Goal: Task Accomplishment & Management: Manage account settings

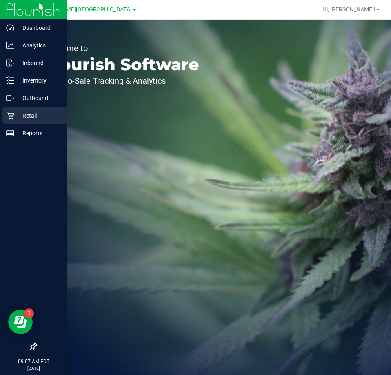
click at [23, 114] on p "Retail" at bounding box center [38, 116] width 49 height 10
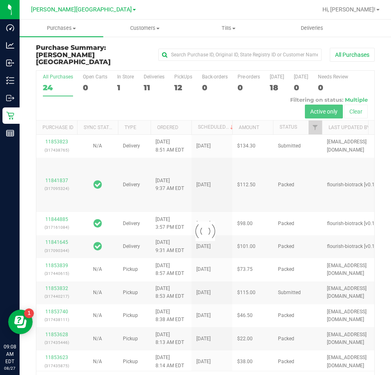
click at [151, 71] on div at bounding box center [205, 231] width 338 height 321
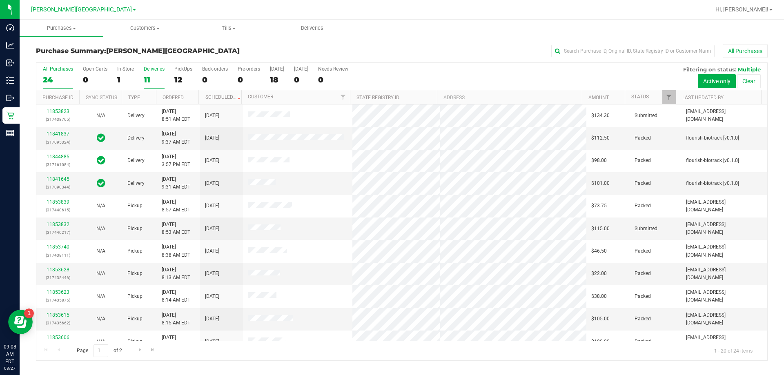
click at [146, 68] on div "Deliveries" at bounding box center [154, 69] width 21 height 6
click at [0, 0] on input "Deliveries 11" at bounding box center [0, 0] width 0 height 0
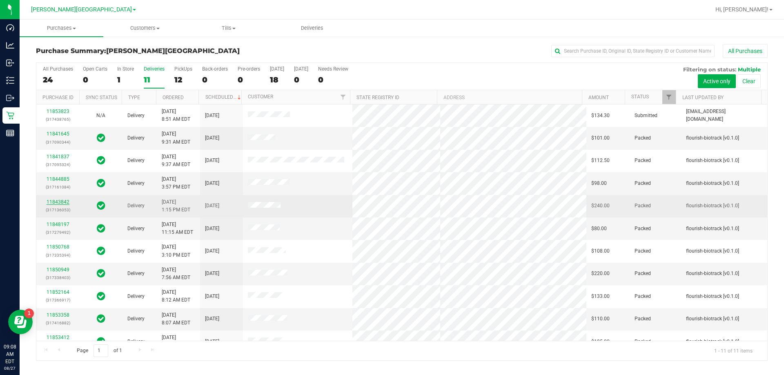
click at [53, 200] on link "11843842" at bounding box center [58, 202] width 23 height 6
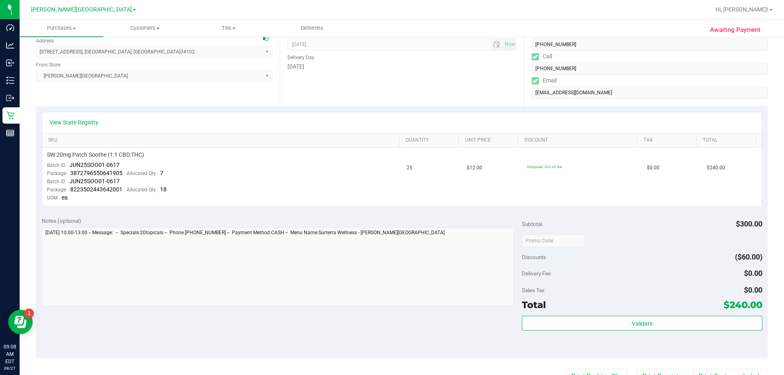
scroll to position [163, 0]
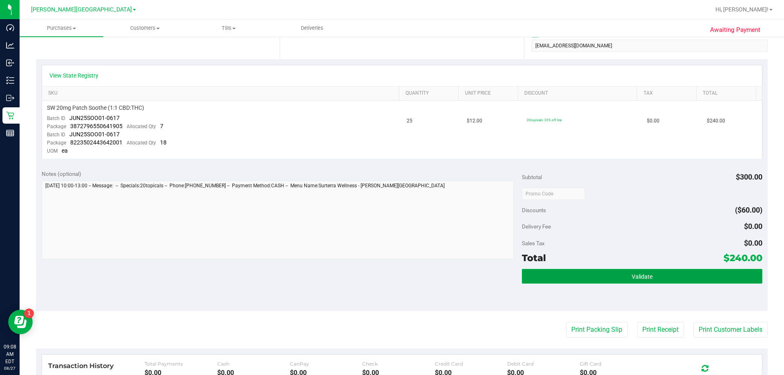
click at [392, 276] on button "Validate" at bounding box center [642, 276] width 240 height 15
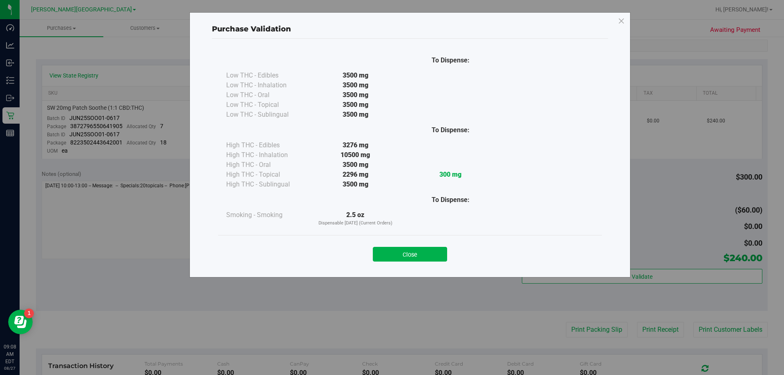
click at [392, 254] on button "Close" at bounding box center [410, 254] width 74 height 15
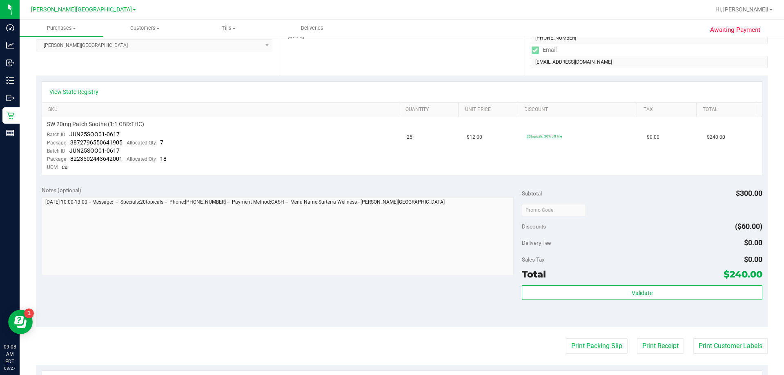
scroll to position [151, 0]
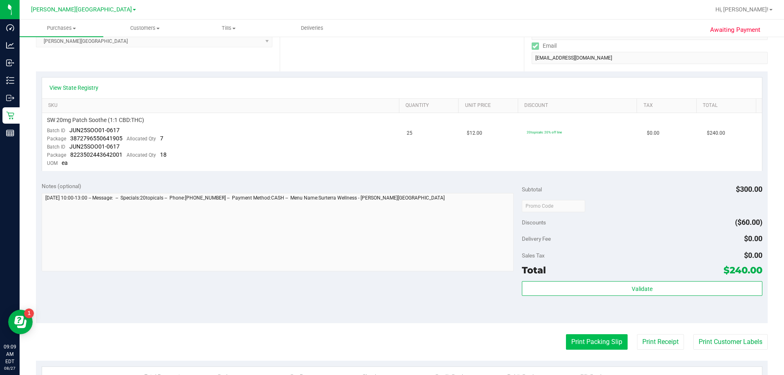
click at [392, 344] on button "Print Packing Slip" at bounding box center [597, 342] width 62 height 16
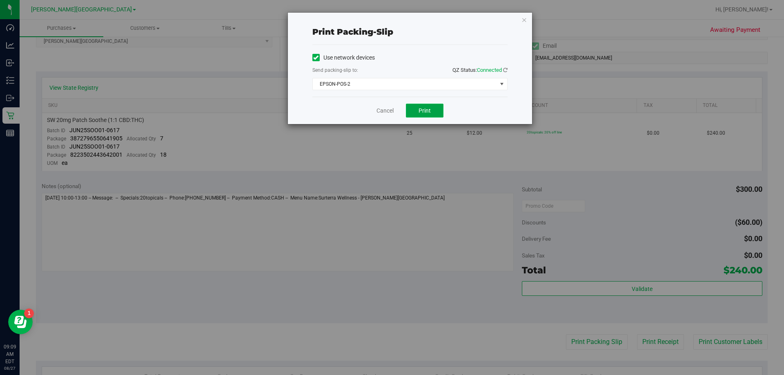
click at [392, 114] on span "Print" at bounding box center [425, 110] width 12 height 7
click at [382, 112] on link "Cancel" at bounding box center [384, 111] width 17 height 9
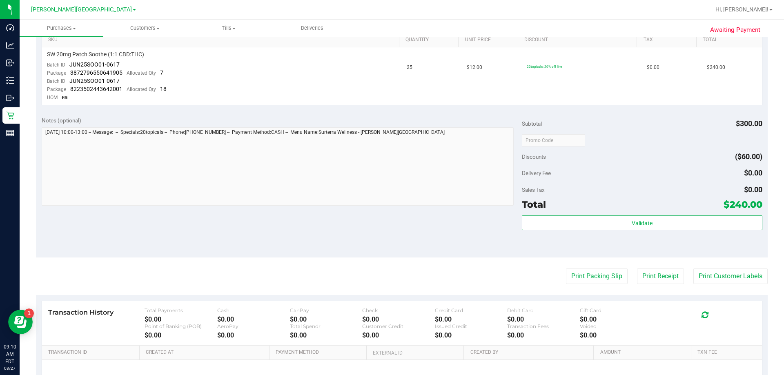
scroll to position [233, 0]
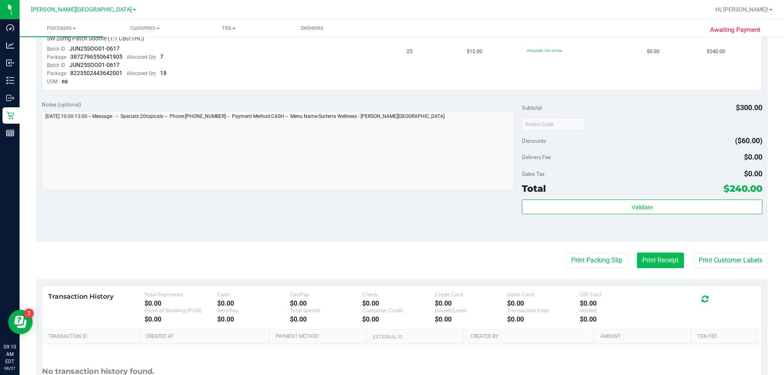
click at [392, 261] on button "Print Receipt" at bounding box center [660, 261] width 47 height 16
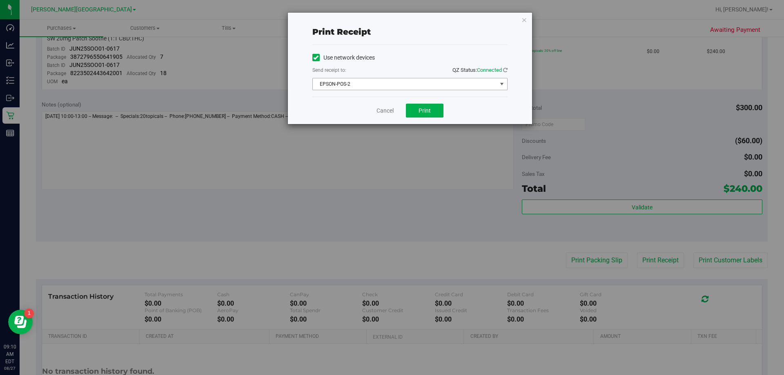
click at [392, 83] on span "select" at bounding box center [502, 84] width 7 height 7
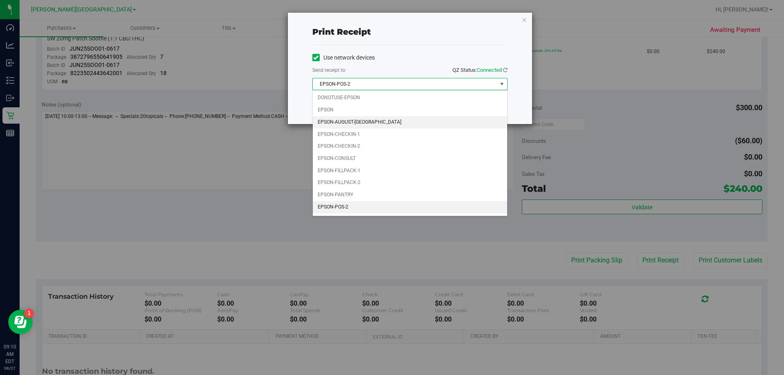
click at [392, 123] on li "EPSON-AUGUST-[GEOGRAPHIC_DATA]" at bounding box center [410, 122] width 194 height 12
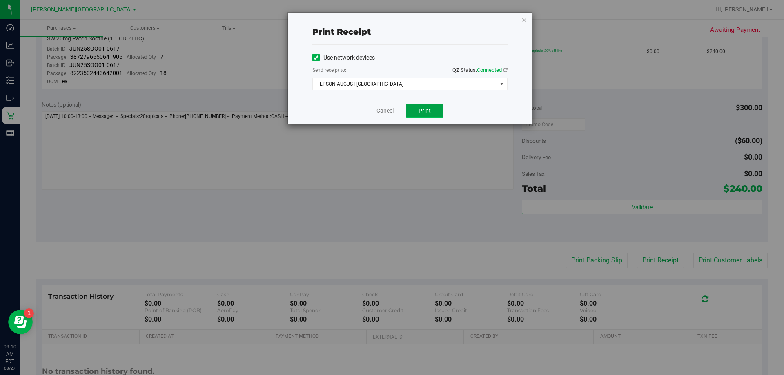
click at [392, 114] on button "Print" at bounding box center [425, 111] width 38 height 14
click at [392, 111] on span "Print" at bounding box center [425, 110] width 12 height 7
click at [381, 108] on link "Cancel" at bounding box center [384, 111] width 17 height 9
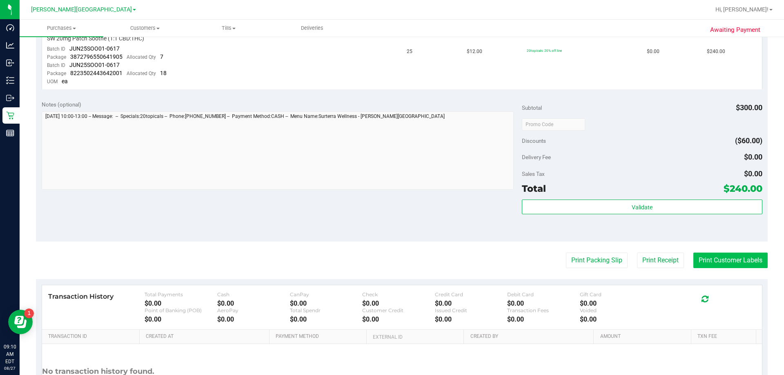
click at [392, 260] on button "Print Customer Labels" at bounding box center [730, 261] width 74 height 16
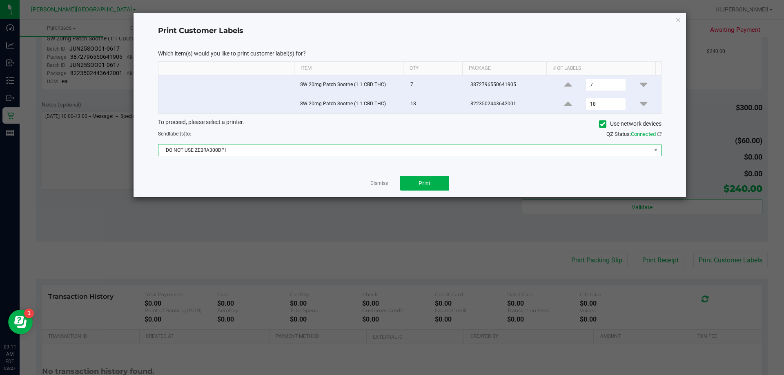
click at [392, 150] on span "DO NOT USE ZEBRA300DPI" at bounding box center [404, 150] width 492 height 11
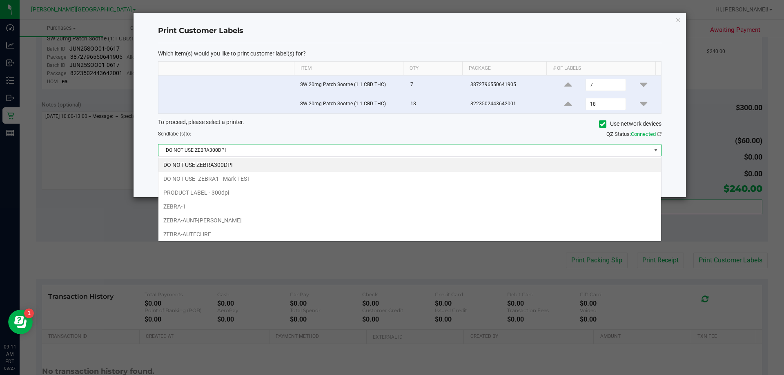
scroll to position [12, 503]
click at [230, 236] on li "ZEBRA-AUTECHRE" at bounding box center [409, 234] width 503 height 14
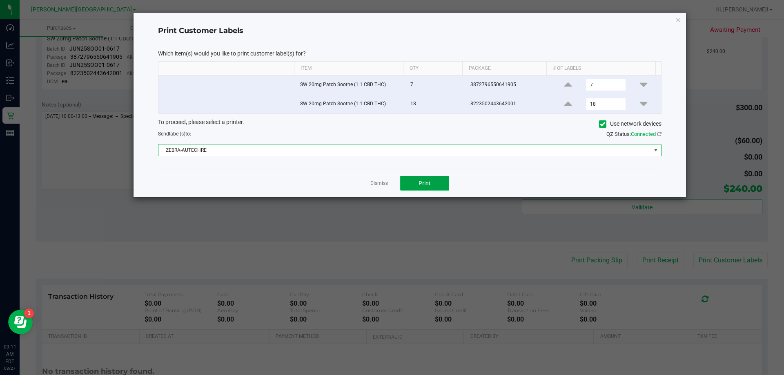
click at [392, 183] on span "Print" at bounding box center [425, 183] width 12 height 7
click at [382, 186] on link "Dismiss" at bounding box center [379, 183] width 18 height 7
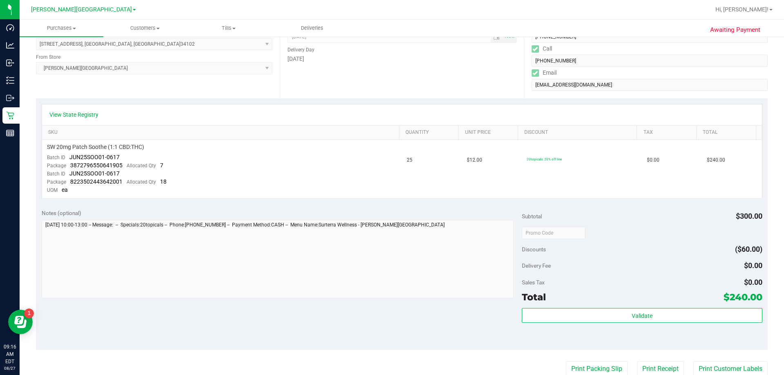
scroll to position [0, 0]
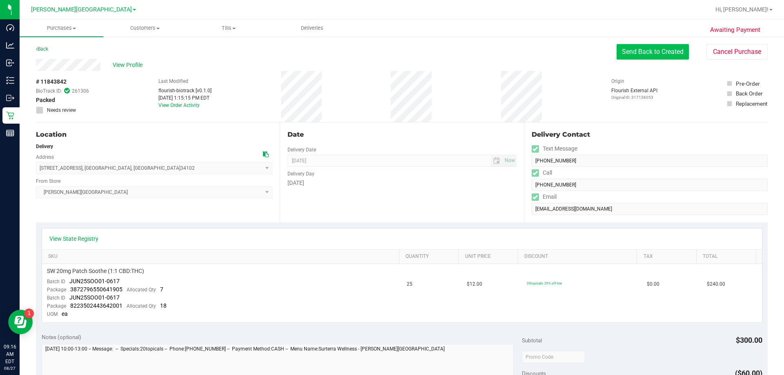
click at [392, 53] on button "Send Back to Created" at bounding box center [653, 52] width 72 height 16
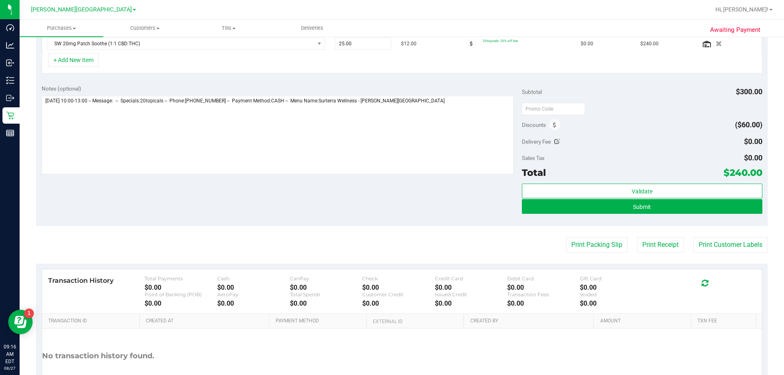
scroll to position [245, 0]
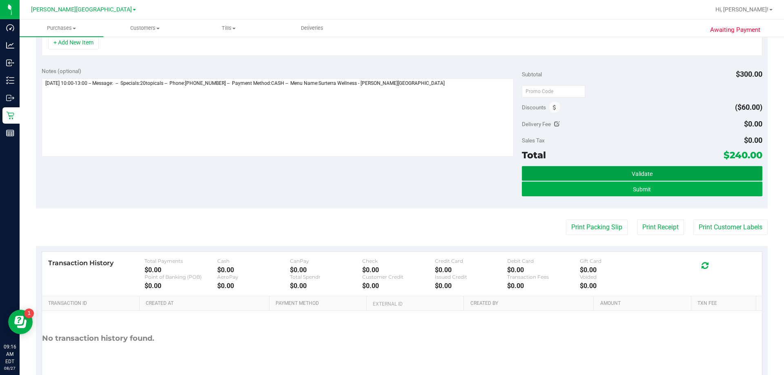
click at [392, 171] on span "Validate" at bounding box center [642, 174] width 21 height 7
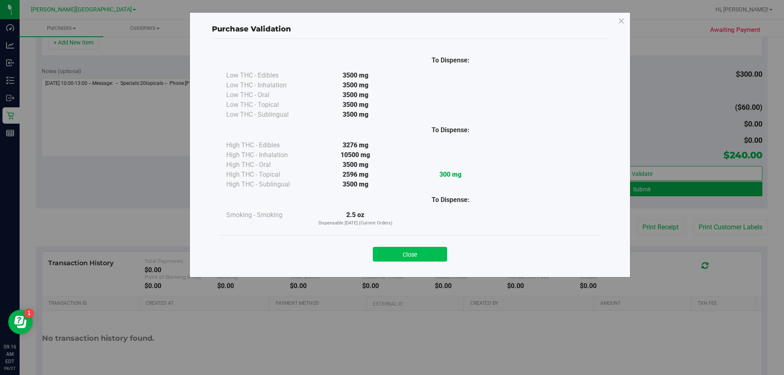
click at [392, 253] on button "Close" at bounding box center [410, 254] width 74 height 15
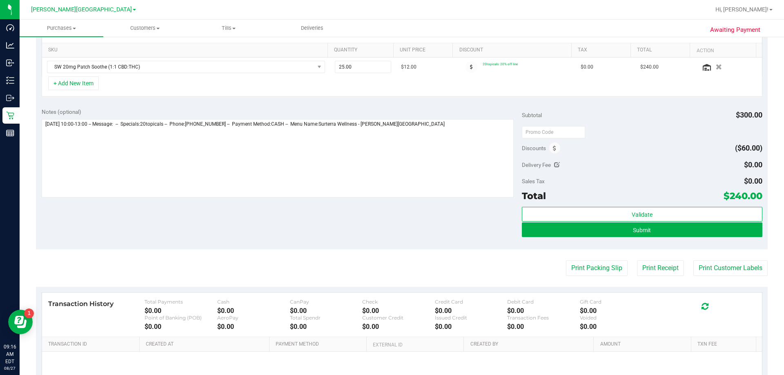
scroll to position [0, 0]
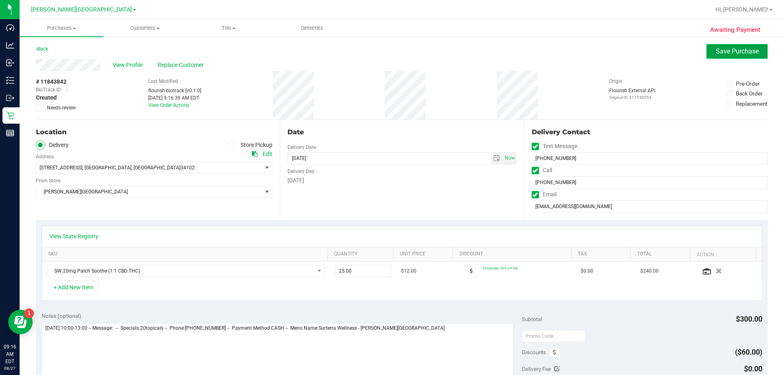
click at [392, 54] on span "Save Purchase" at bounding box center [737, 51] width 43 height 8
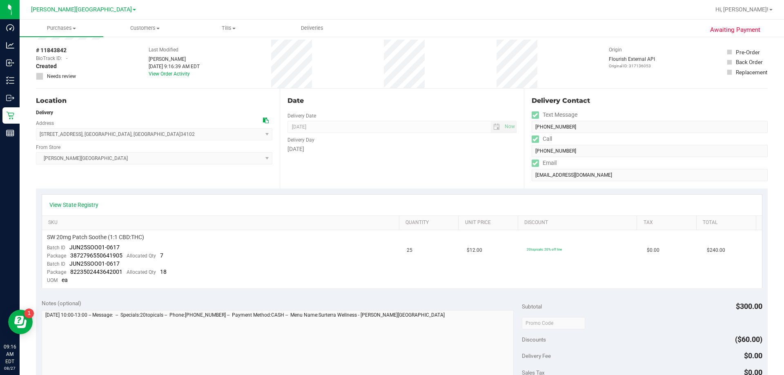
scroll to position [245, 0]
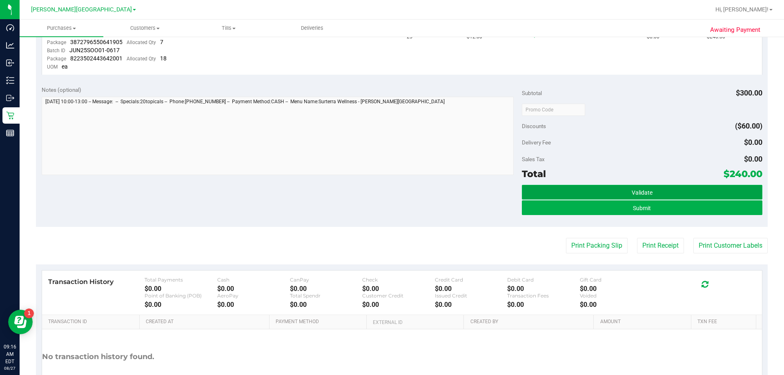
click at [392, 192] on button "Validate" at bounding box center [642, 192] width 240 height 15
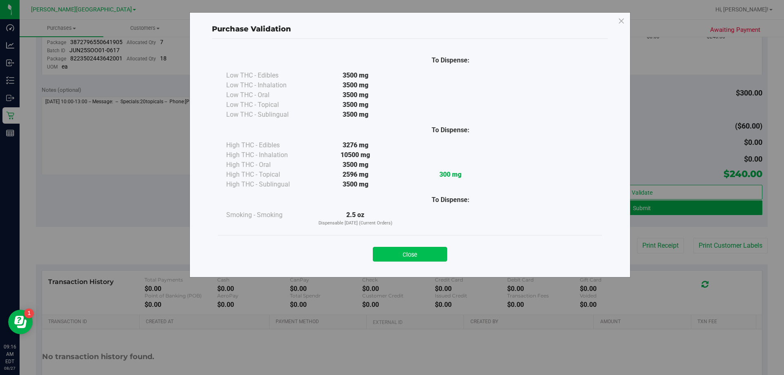
click at [392, 257] on button "Close" at bounding box center [410, 254] width 74 height 15
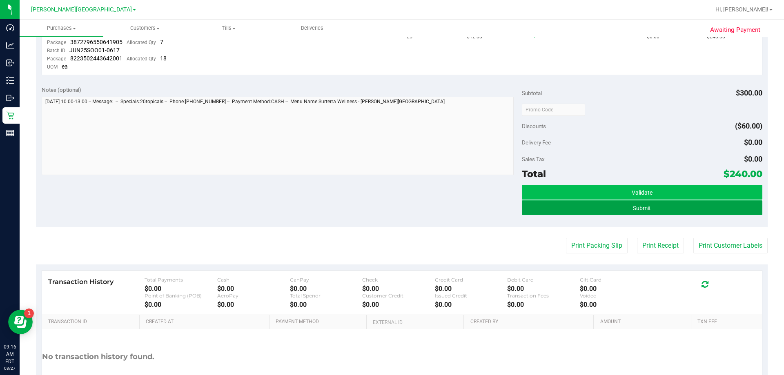
click at [392, 207] on button "Submit" at bounding box center [642, 207] width 240 height 15
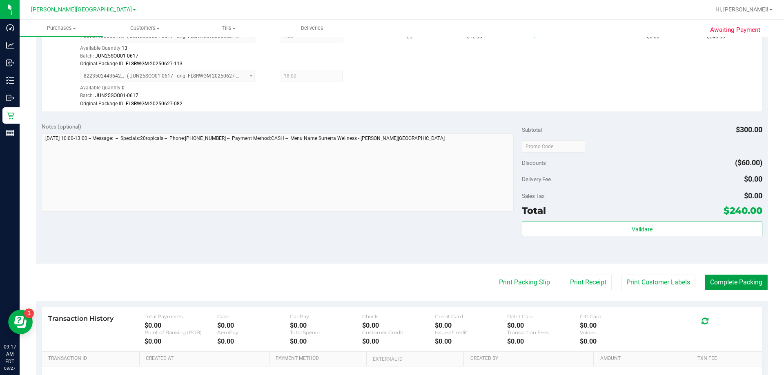
click at [392, 282] on button "Complete Packing" at bounding box center [736, 283] width 63 height 16
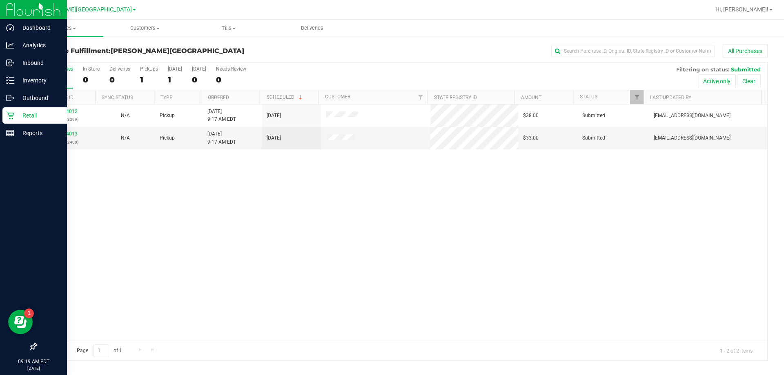
click at [24, 115] on p "Retail" at bounding box center [38, 116] width 49 height 10
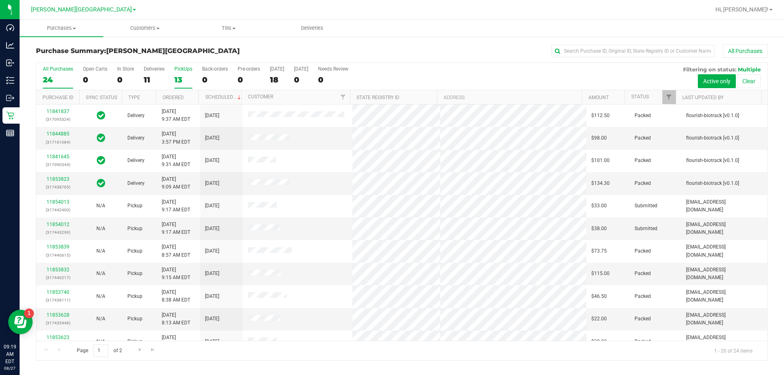
click at [179, 71] on div "PickUps" at bounding box center [183, 69] width 18 height 6
click at [0, 0] on input "PickUps 13" at bounding box center [0, 0] width 0 height 0
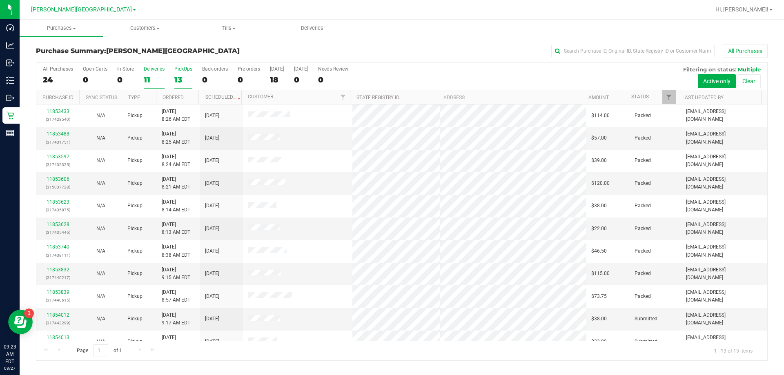
click at [151, 68] on div "Deliveries" at bounding box center [154, 69] width 21 height 6
click at [0, 0] on input "Deliveries 11" at bounding box center [0, 0] width 0 height 0
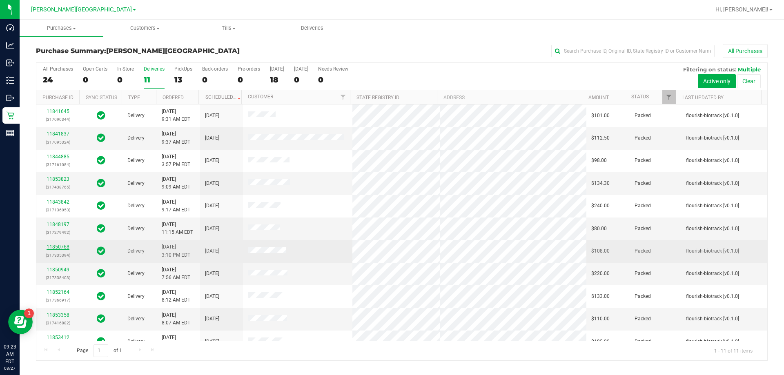
click at [54, 247] on link "11850768" at bounding box center [58, 247] width 23 height 6
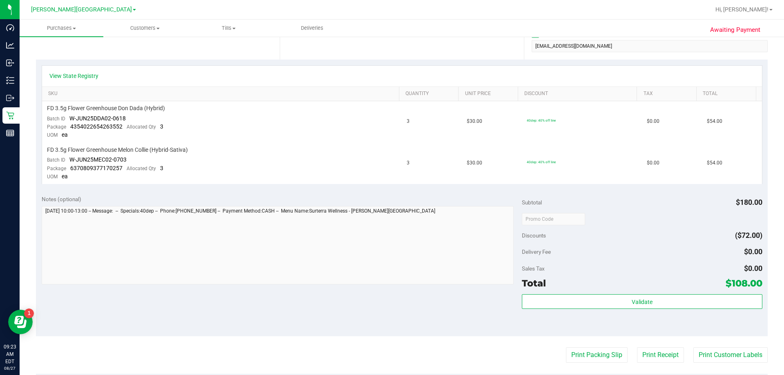
scroll to position [163, 0]
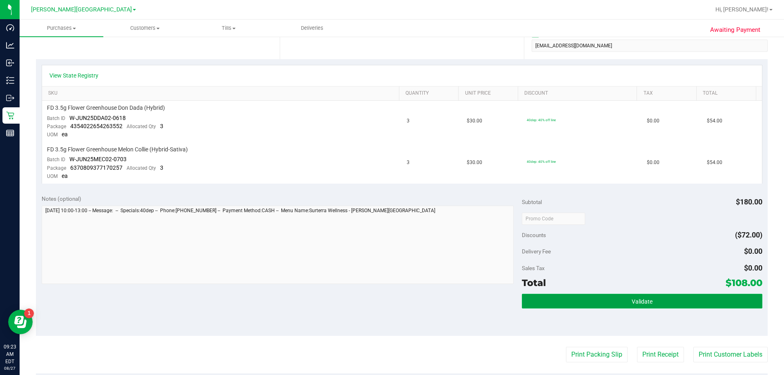
click at [392, 303] on button "Validate" at bounding box center [642, 301] width 240 height 15
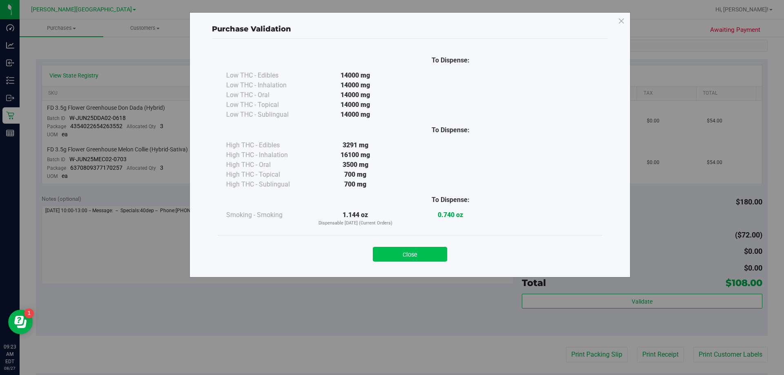
click at [392, 254] on button "Close" at bounding box center [410, 254] width 74 height 15
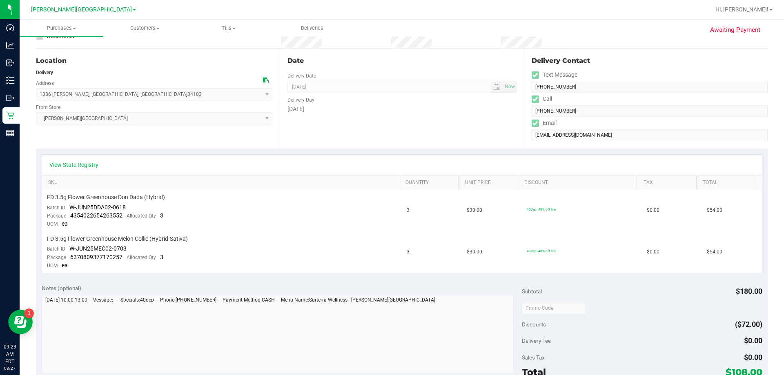
scroll to position [0, 0]
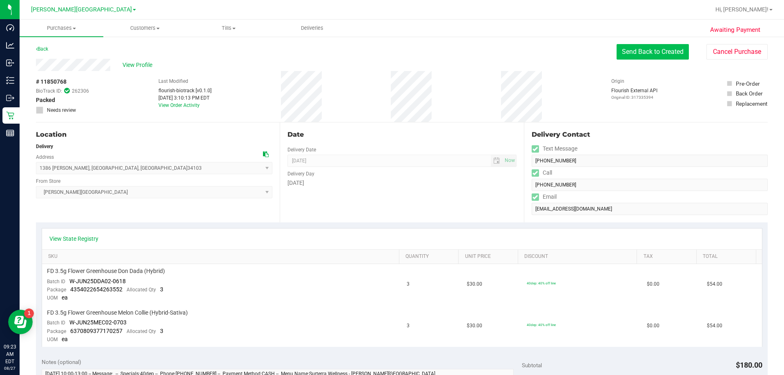
click at [392, 53] on button "Send Back to Created" at bounding box center [653, 52] width 72 height 16
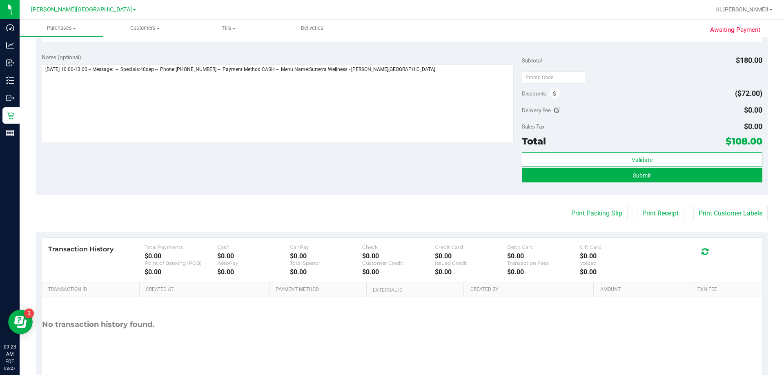
scroll to position [286, 0]
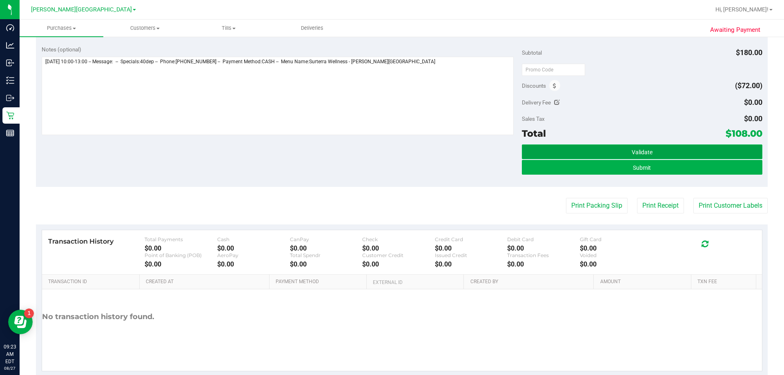
click at [392, 153] on span "Validate" at bounding box center [642, 152] width 21 height 7
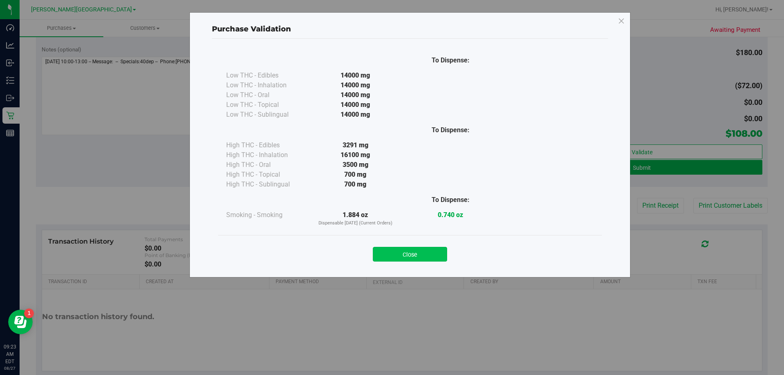
click at [392, 256] on button "Close" at bounding box center [410, 254] width 74 height 15
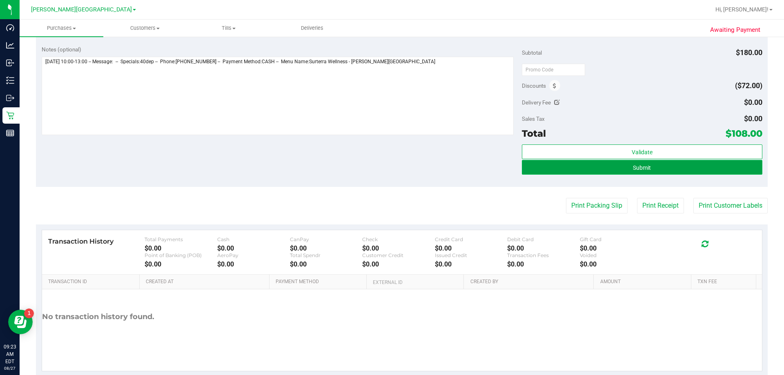
click at [392, 166] on button "Submit" at bounding box center [642, 167] width 240 height 15
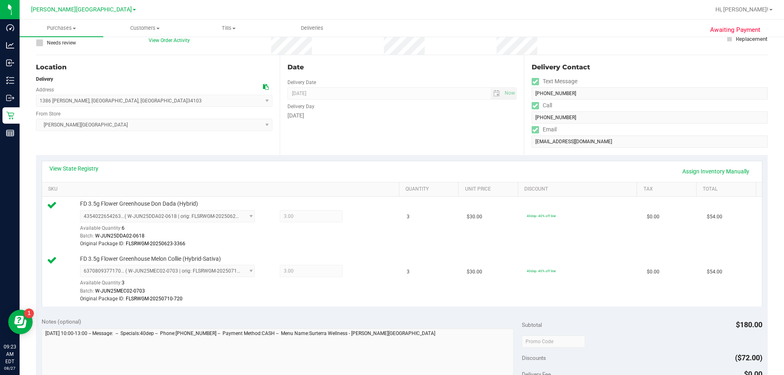
scroll to position [245, 0]
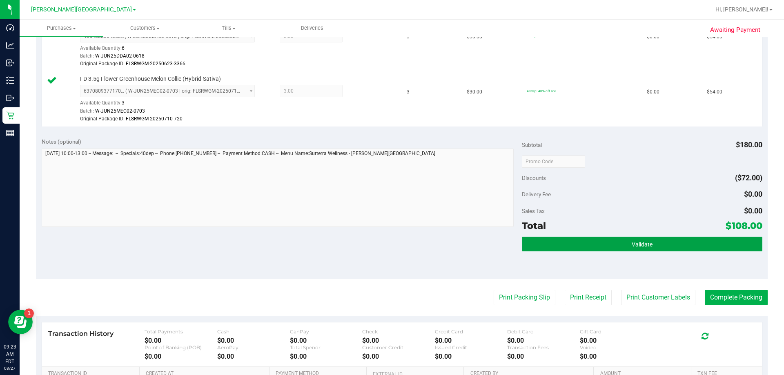
click at [392, 245] on button "Validate" at bounding box center [642, 244] width 240 height 15
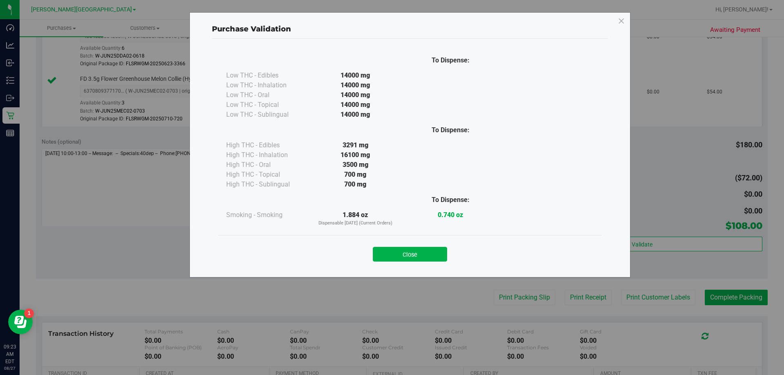
drag, startPoint x: 412, startPoint y: 252, endPoint x: 429, endPoint y: 265, distance: 21.6
click at [392, 254] on button "Close" at bounding box center [410, 254] width 74 height 15
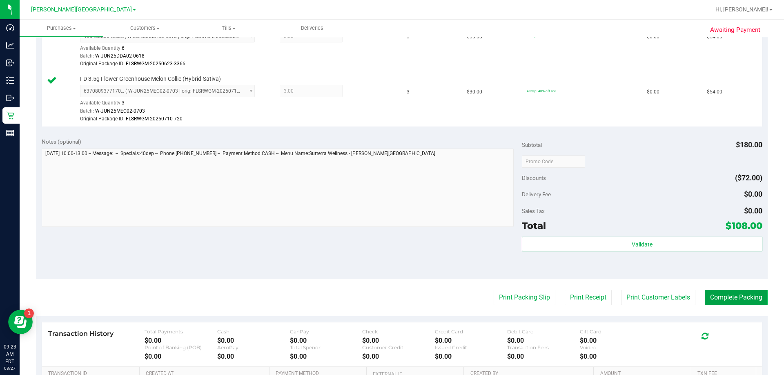
click at [392, 297] on button "Complete Packing" at bounding box center [736, 298] width 63 height 16
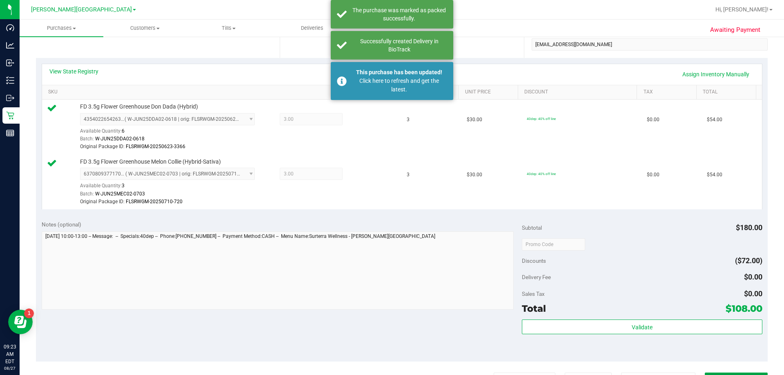
scroll to position [0, 0]
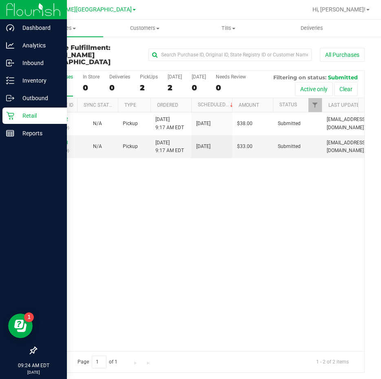
click at [28, 115] on p "Retail" at bounding box center [38, 116] width 49 height 10
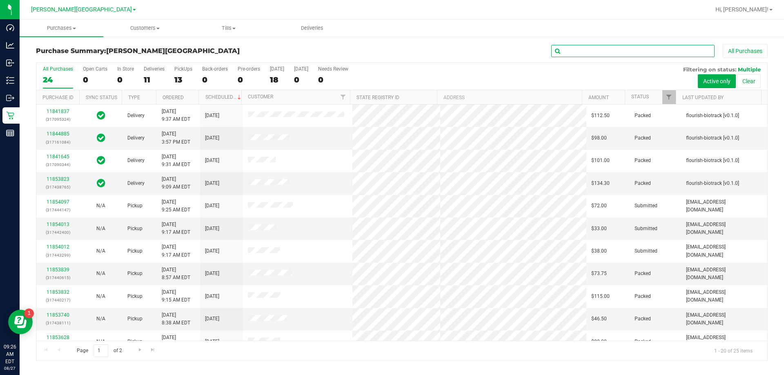
click at [392, 52] on input "text" at bounding box center [632, 51] width 163 height 12
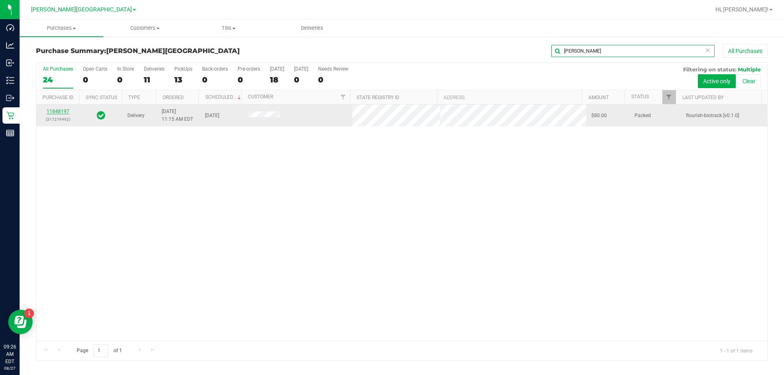
type input "[PERSON_NAME]"
click at [54, 111] on link "11848197" at bounding box center [58, 112] width 23 height 6
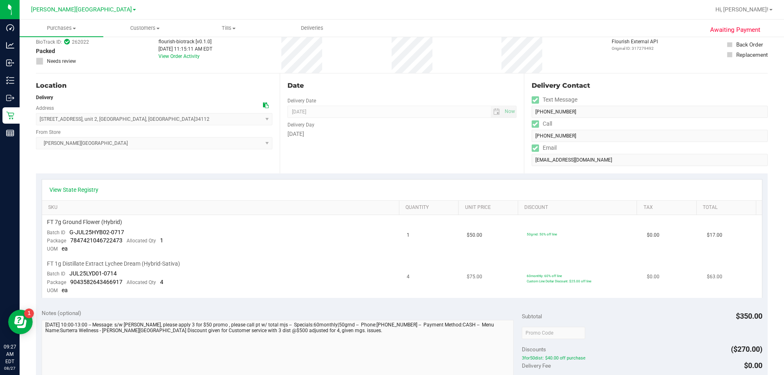
scroll to position [163, 0]
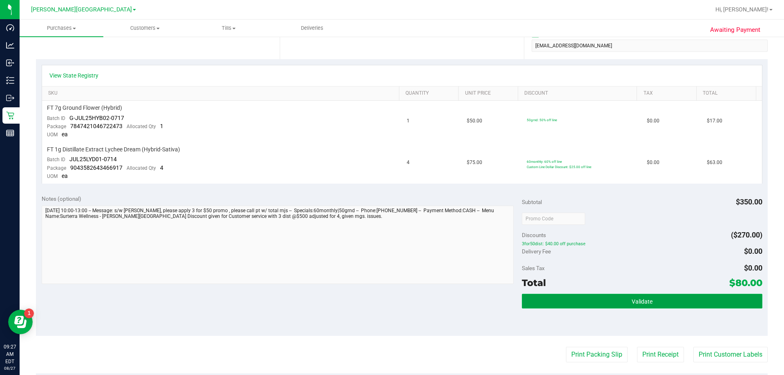
click at [392, 305] on button "Validate" at bounding box center [642, 301] width 240 height 15
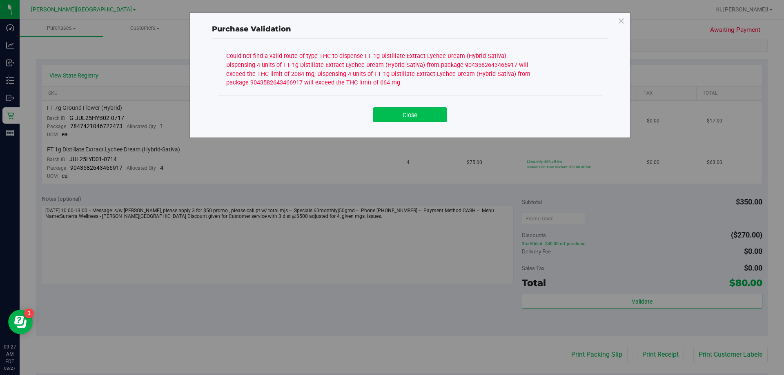
click at [392, 117] on button "Close" at bounding box center [410, 114] width 74 height 15
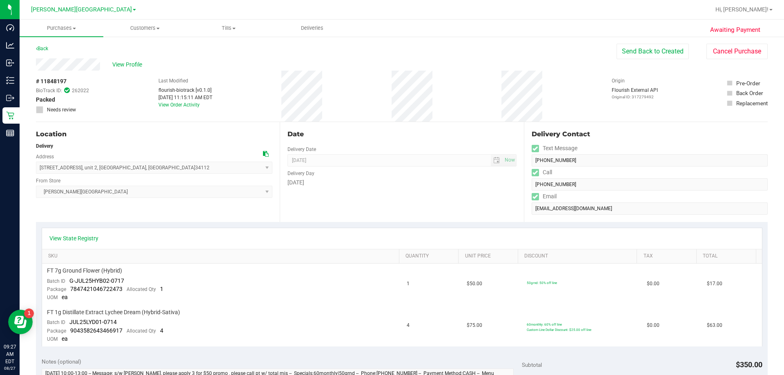
scroll to position [0, 0]
click at [392, 53] on button "Send Back to Created" at bounding box center [653, 52] width 72 height 16
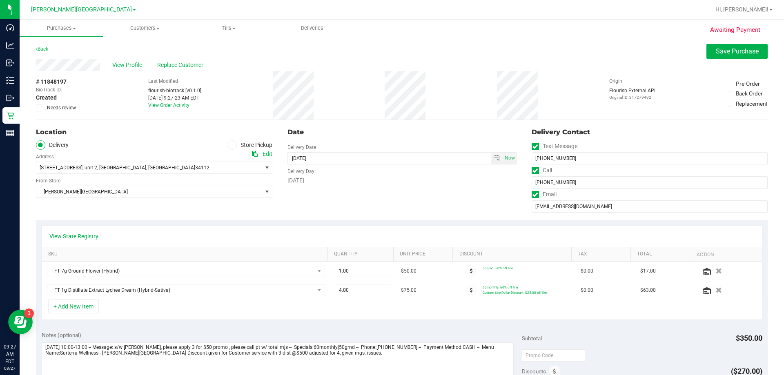
click at [232, 145] on icon at bounding box center [232, 145] width 5 height 0
click at [0, 0] on input "Store Pickup" at bounding box center [0, 0] width 0 height 0
click at [392, 51] on span "Save Purchase" at bounding box center [737, 51] width 43 height 8
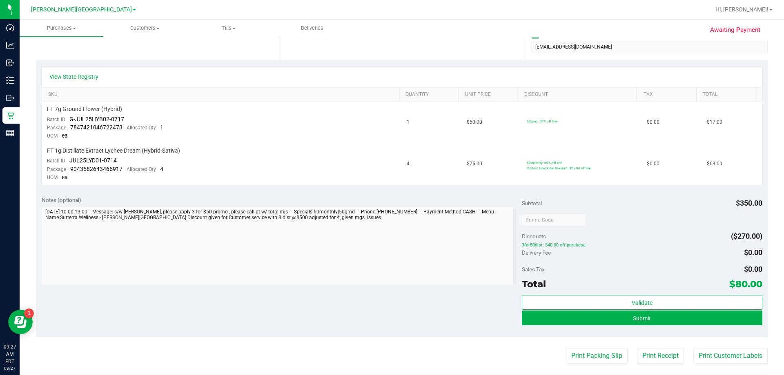
scroll to position [245, 0]
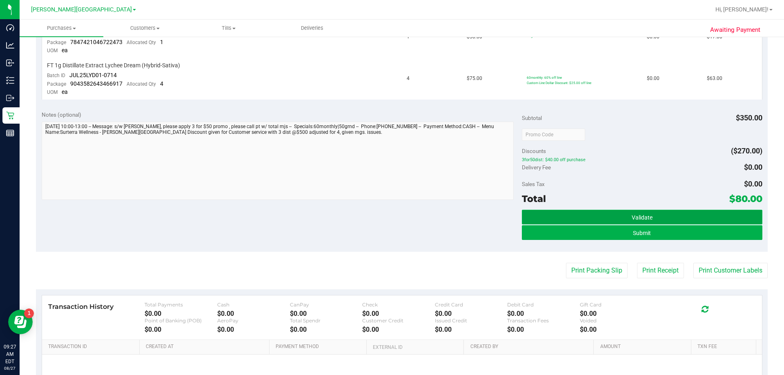
click at [392, 215] on span "Validate" at bounding box center [642, 217] width 21 height 7
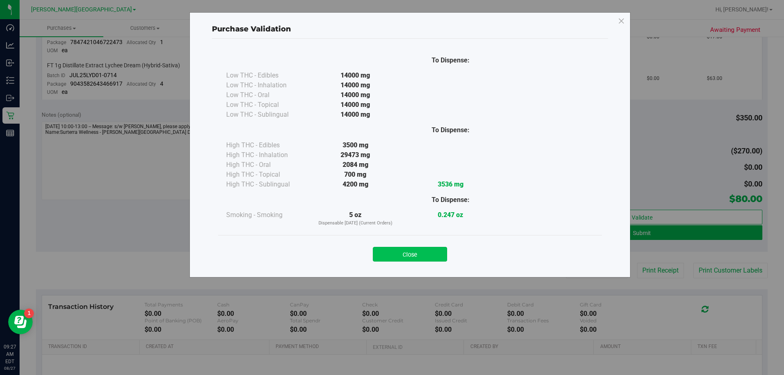
click at [392, 253] on button "Close" at bounding box center [410, 254] width 74 height 15
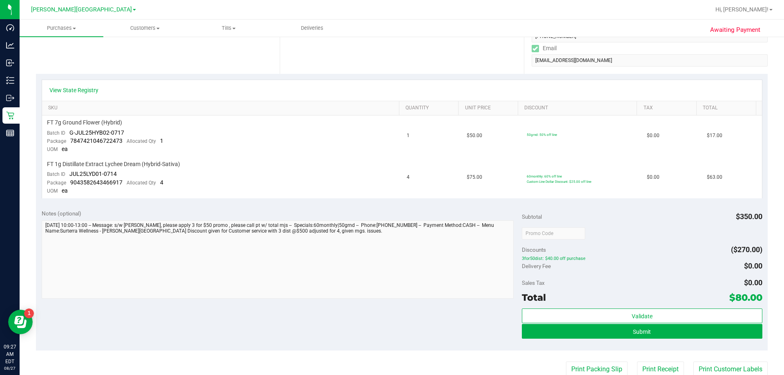
scroll to position [204, 0]
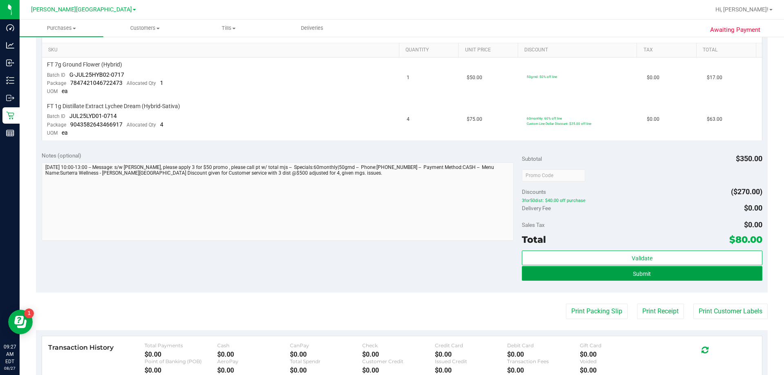
click at [392, 272] on span "Submit" at bounding box center [642, 274] width 18 height 7
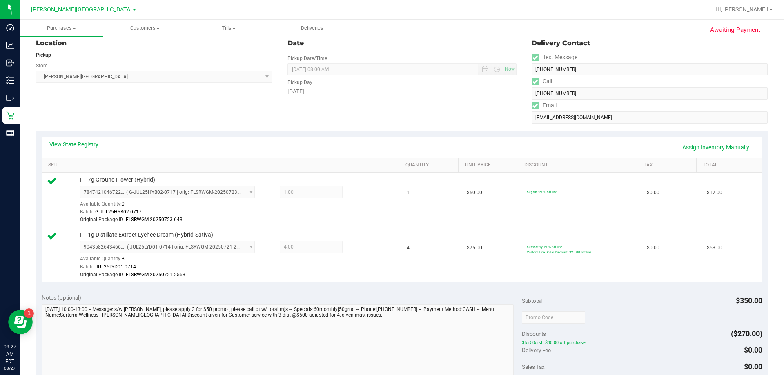
scroll to position [286, 0]
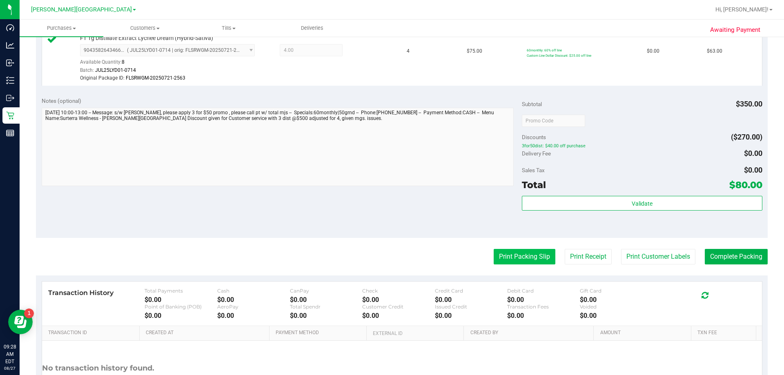
click at [392, 260] on button "Print Packing Slip" at bounding box center [525, 257] width 62 height 16
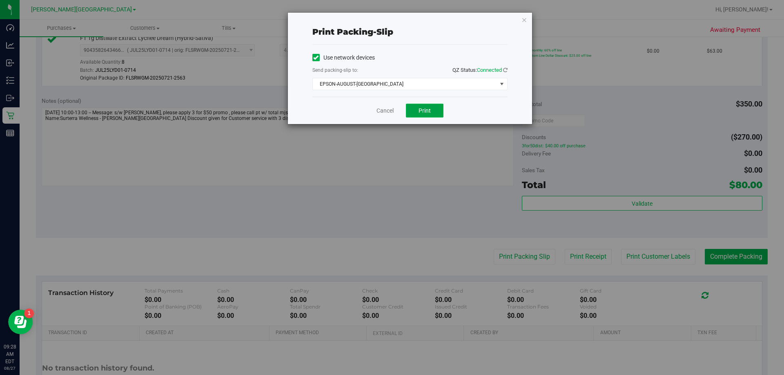
click at [392, 109] on span "Print" at bounding box center [425, 110] width 12 height 7
click at [392, 260] on div "Print packing-slip Use network devices Send packing-slip to: QZ Status: Connect…" at bounding box center [395, 187] width 790 height 375
click at [391, 112] on link "Cancel" at bounding box center [384, 111] width 17 height 9
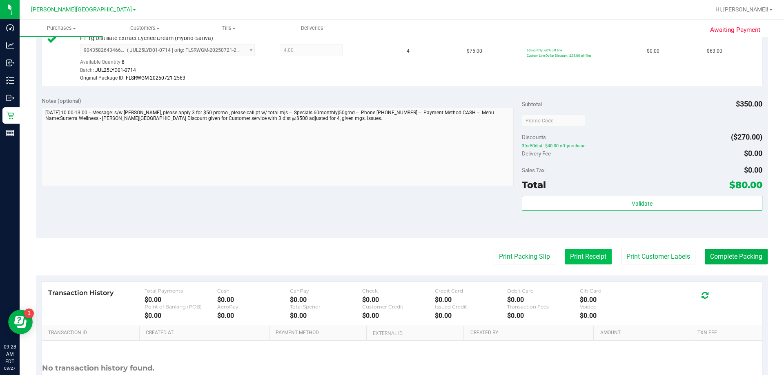
click at [392, 259] on button "Print Receipt" at bounding box center [588, 257] width 47 height 16
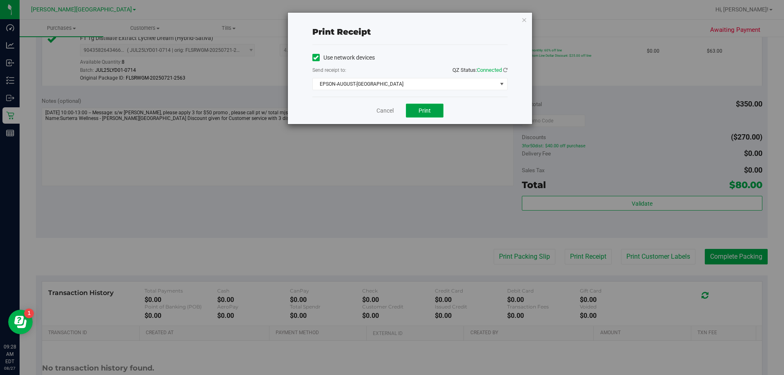
click at [392, 112] on span "Print" at bounding box center [425, 110] width 12 height 7
click at [392, 113] on span "Print" at bounding box center [425, 110] width 12 height 7
click at [388, 112] on link "Cancel" at bounding box center [384, 111] width 17 height 9
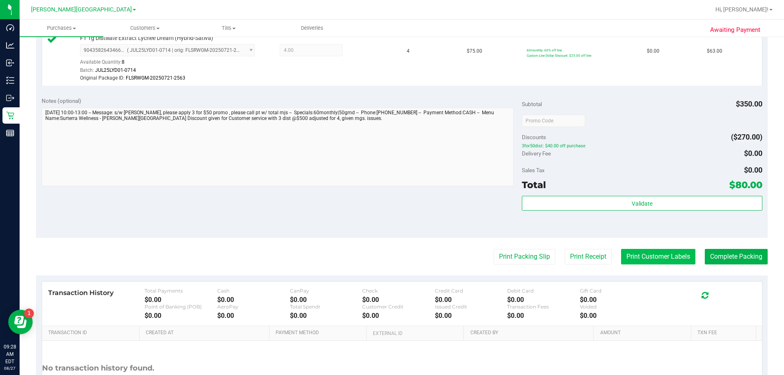
click at [392, 258] on button "Print Customer Labels" at bounding box center [658, 257] width 74 height 16
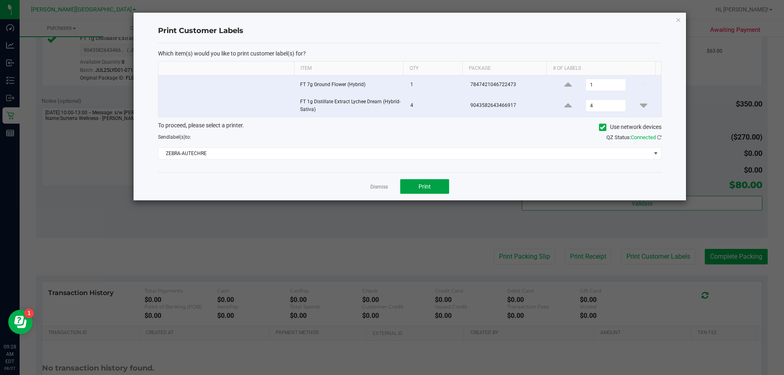
click at [392, 187] on span "Print" at bounding box center [425, 186] width 12 height 7
click at [379, 188] on link "Dismiss" at bounding box center [379, 187] width 18 height 7
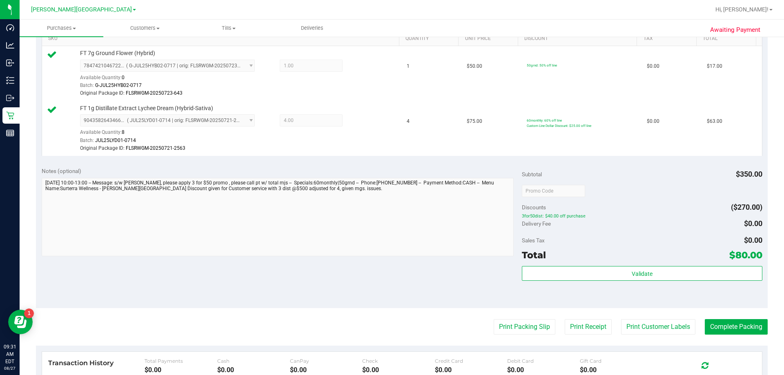
scroll to position [244, 0]
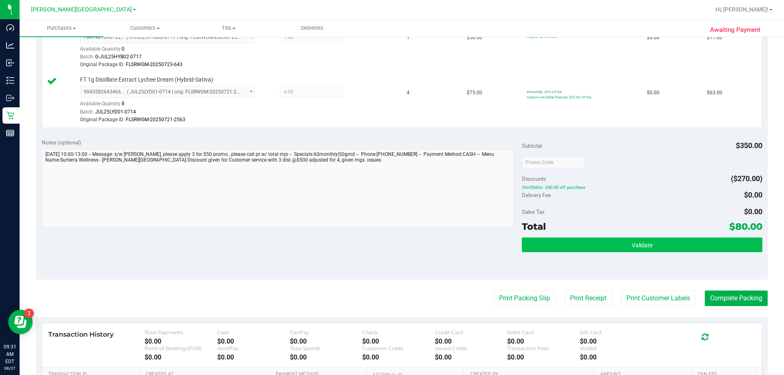
click at [392, 244] on button "Validate" at bounding box center [642, 245] width 240 height 15
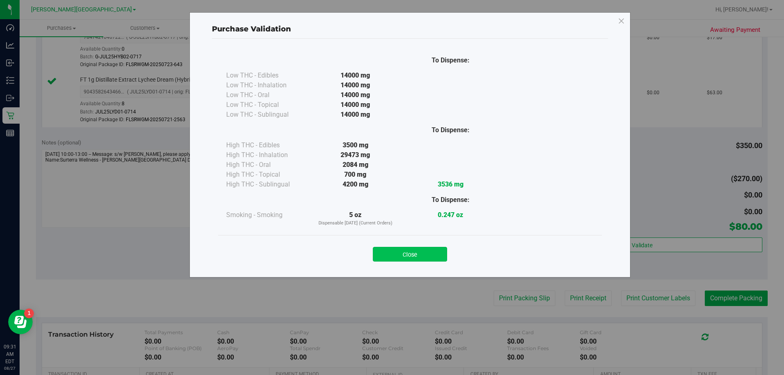
click at [392, 252] on button "Close" at bounding box center [410, 254] width 74 height 15
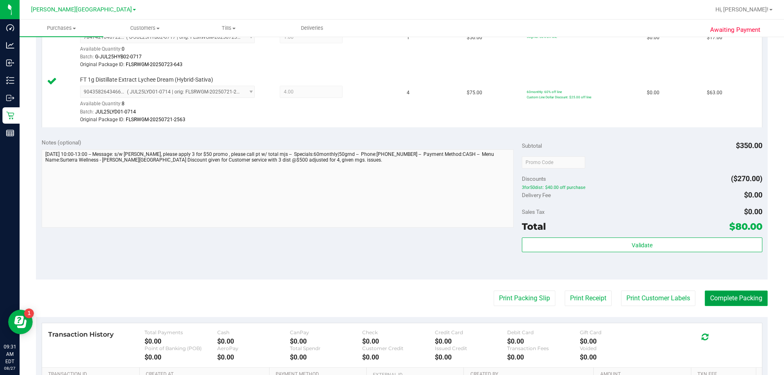
click at [392, 297] on button "Complete Packing" at bounding box center [736, 299] width 63 height 16
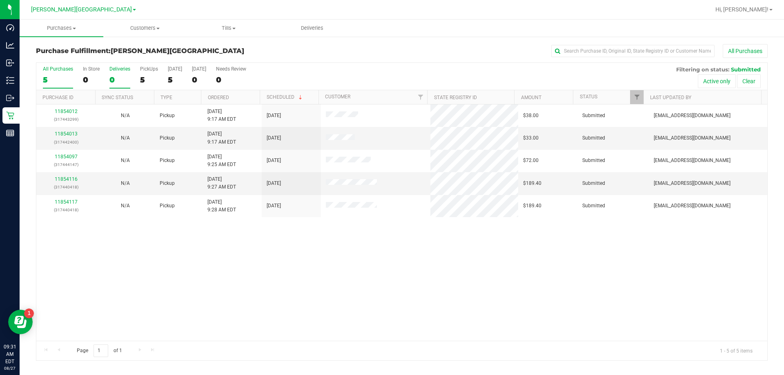
click at [120, 69] on div "Deliveries" at bounding box center [119, 69] width 21 height 6
click at [0, 0] on input "Deliveries 0" at bounding box center [0, 0] width 0 height 0
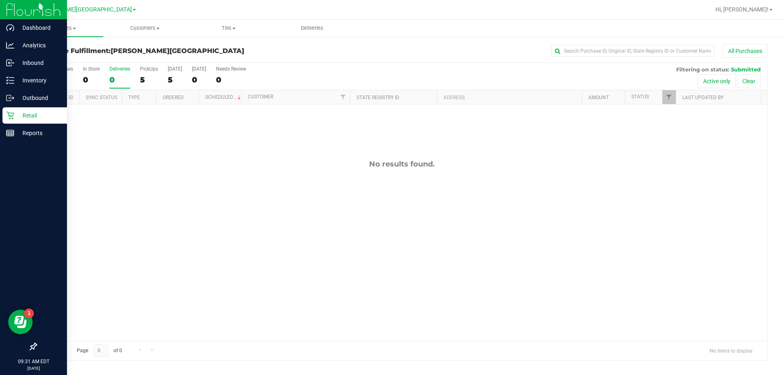
click at [27, 114] on p "Retail" at bounding box center [38, 116] width 49 height 10
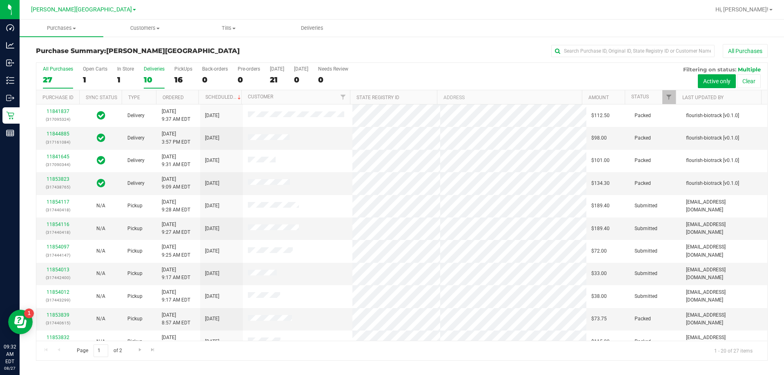
click at [155, 70] on div "Deliveries" at bounding box center [154, 69] width 21 height 6
click at [0, 0] on input "Deliveries 10" at bounding box center [0, 0] width 0 height 0
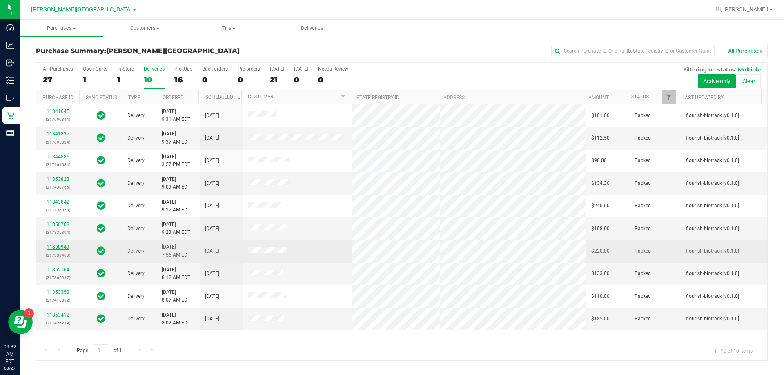
click at [62, 246] on link "11850949" at bounding box center [58, 247] width 23 height 6
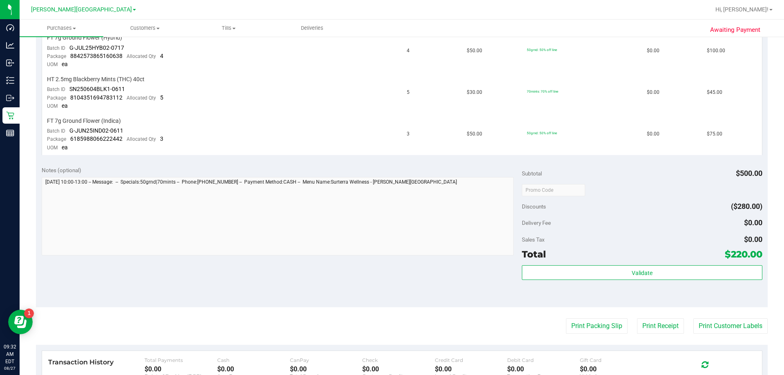
scroll to position [245, 0]
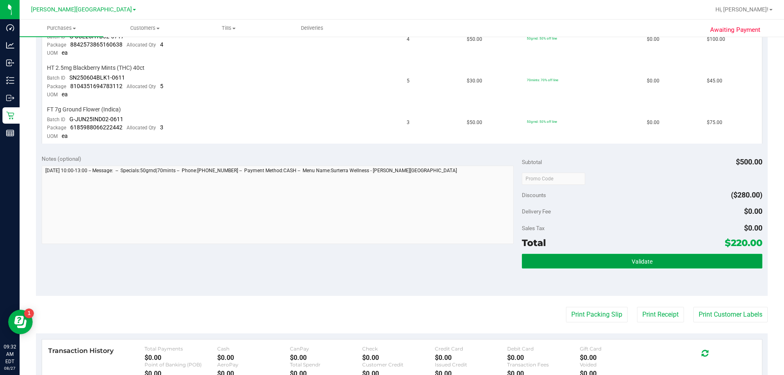
click at [392, 264] on button "Validate" at bounding box center [642, 261] width 240 height 15
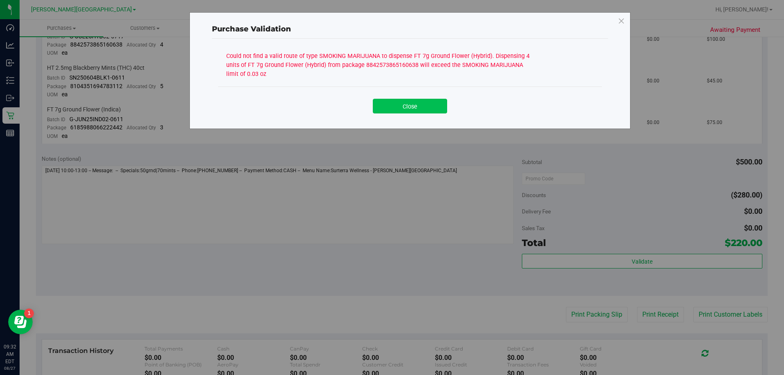
click at [392, 107] on button "Close" at bounding box center [410, 106] width 74 height 15
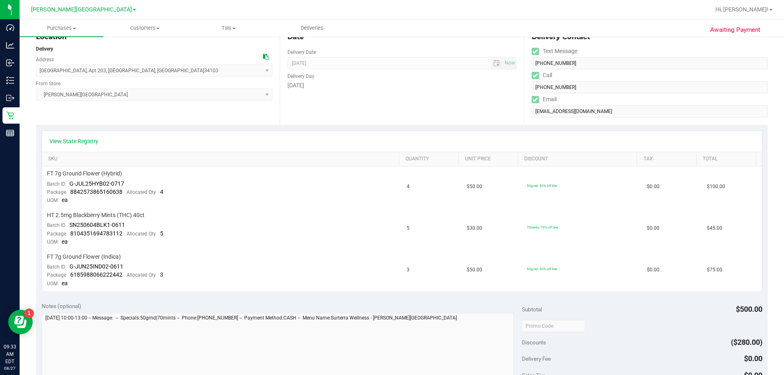
scroll to position [0, 0]
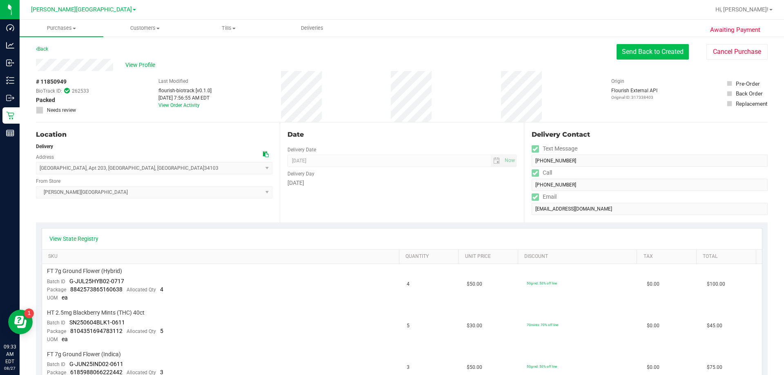
click at [392, 54] on button "Send Back to Created" at bounding box center [653, 52] width 72 height 16
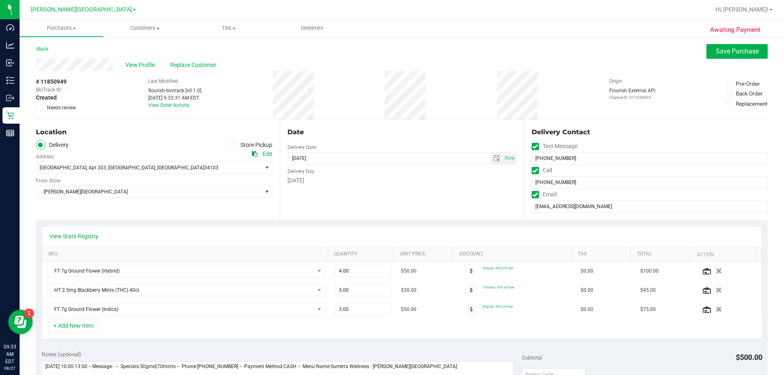
click at [230, 145] on icon at bounding box center [232, 145] width 5 height 0
click at [0, 0] on input "Store Pickup" at bounding box center [0, 0] width 0 height 0
click at [392, 52] on span "Save Purchase" at bounding box center [737, 51] width 43 height 8
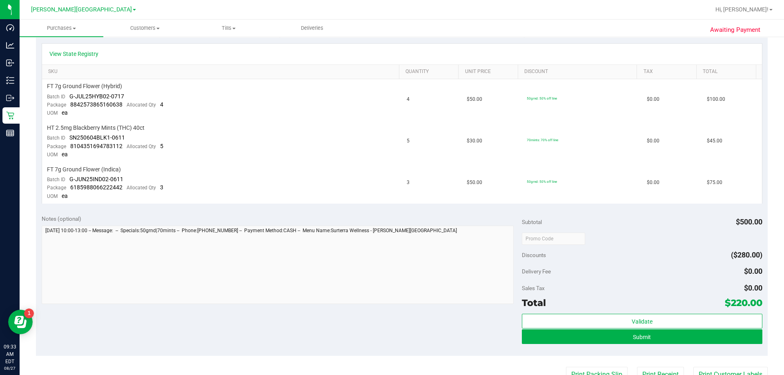
scroll to position [245, 0]
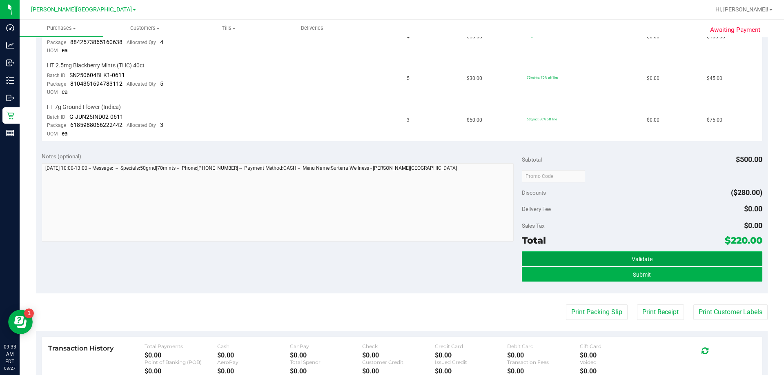
click at [392, 258] on span "Validate" at bounding box center [642, 259] width 21 height 7
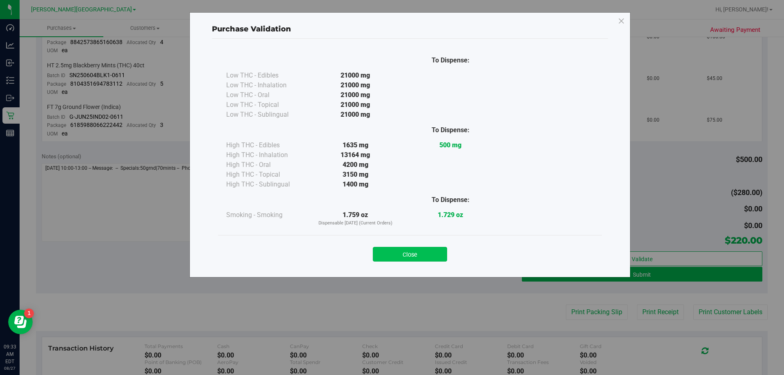
click at [392, 255] on button "Close" at bounding box center [410, 254] width 74 height 15
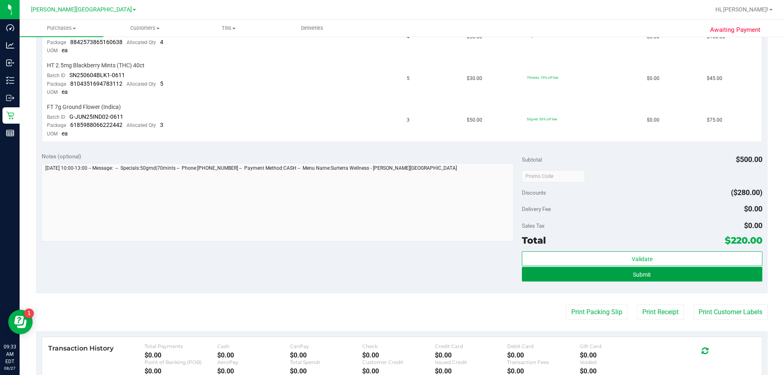
click at [392, 273] on button "Submit" at bounding box center [642, 274] width 240 height 15
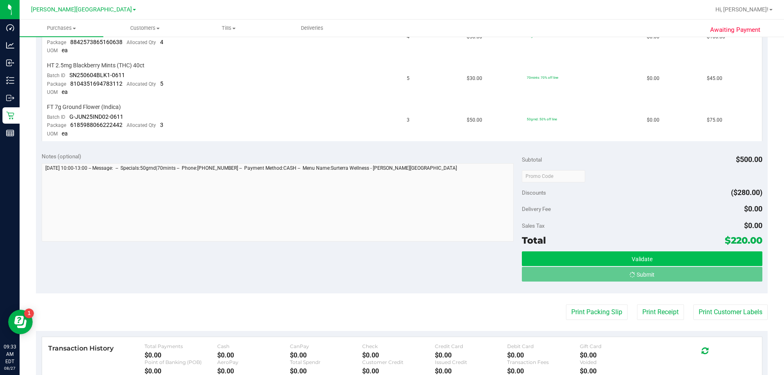
scroll to position [232, 0]
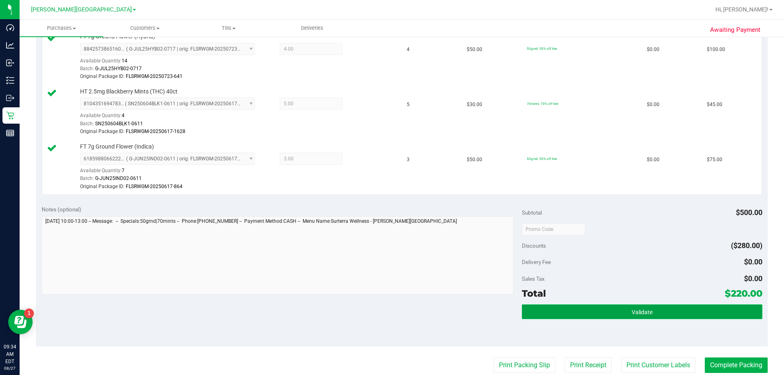
click at [392, 311] on button "Validate" at bounding box center [642, 312] width 240 height 15
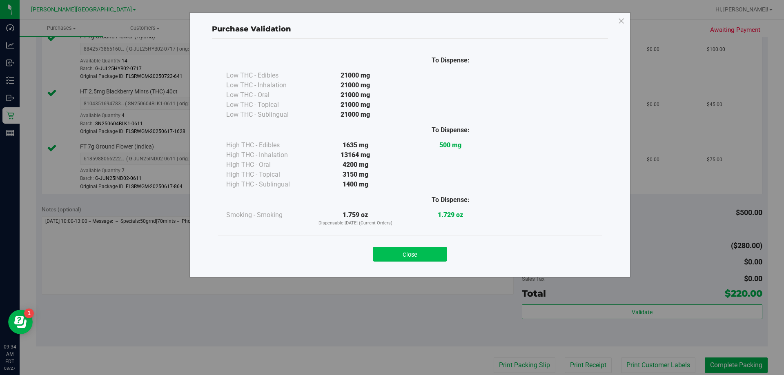
click at [392, 257] on button "Close" at bounding box center [410, 254] width 74 height 15
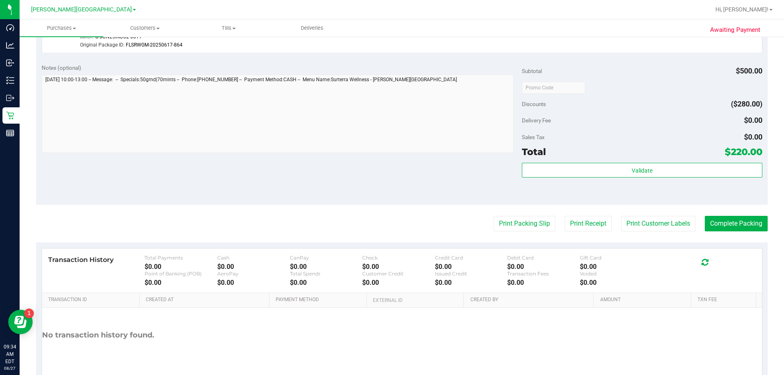
scroll to position [396, 0]
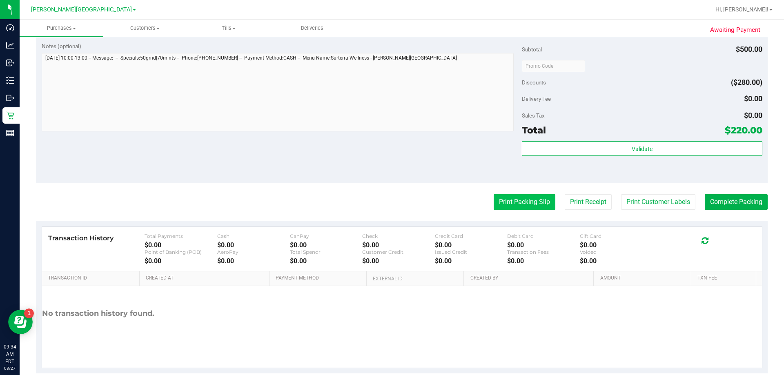
click at [392, 203] on button "Print Packing Slip" at bounding box center [525, 202] width 62 height 16
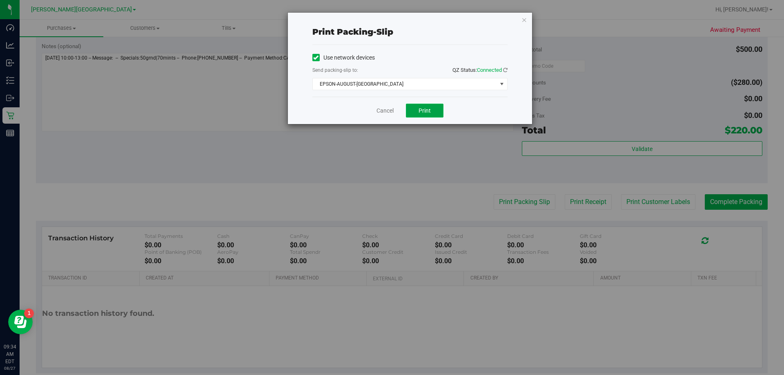
click at [392, 109] on span "Print" at bounding box center [425, 110] width 12 height 7
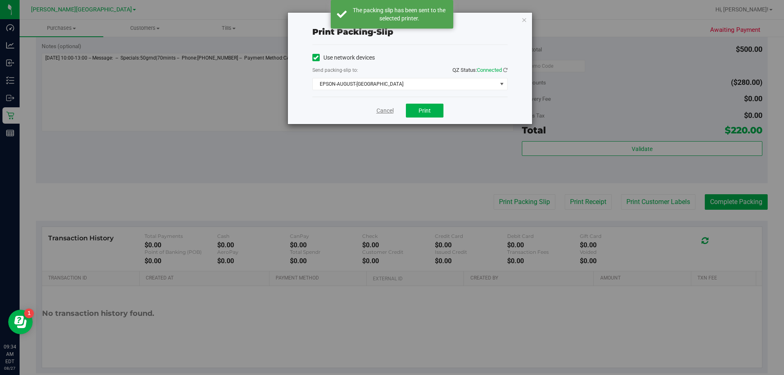
click at [384, 112] on link "Cancel" at bounding box center [384, 111] width 17 height 9
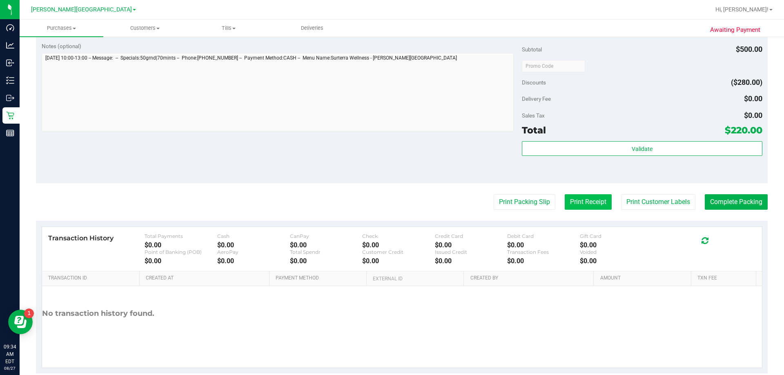
click at [392, 202] on button "Print Receipt" at bounding box center [588, 202] width 47 height 16
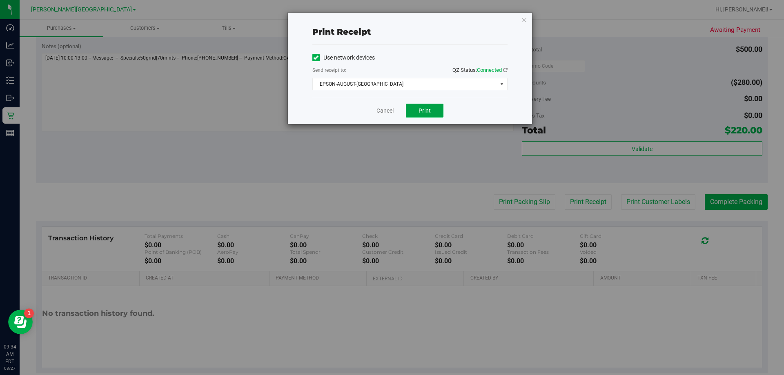
click at [392, 111] on button "Print" at bounding box center [425, 111] width 38 height 14
click at [392, 109] on span "Print" at bounding box center [425, 110] width 12 height 7
click at [391, 111] on link "Cancel" at bounding box center [384, 111] width 17 height 9
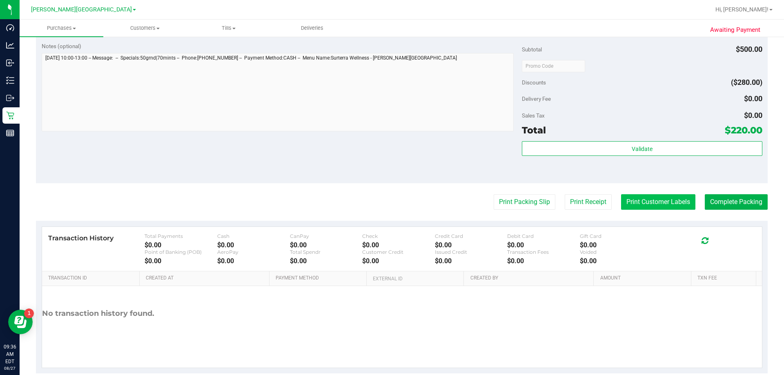
click at [392, 198] on button "Print Customer Labels" at bounding box center [658, 202] width 74 height 16
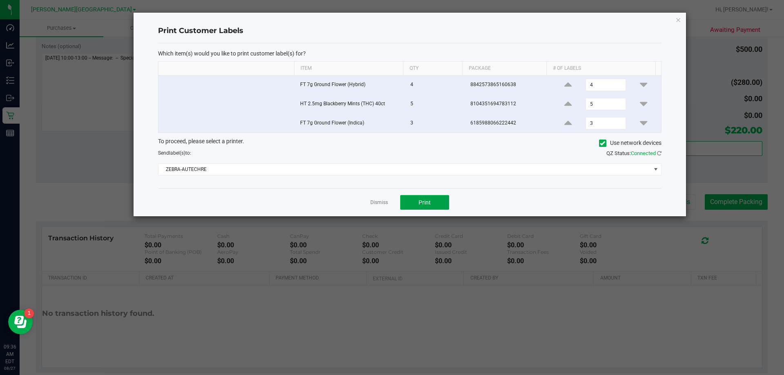
click at [392, 200] on span "Print" at bounding box center [425, 202] width 12 height 7
click at [372, 205] on link "Dismiss" at bounding box center [379, 202] width 18 height 7
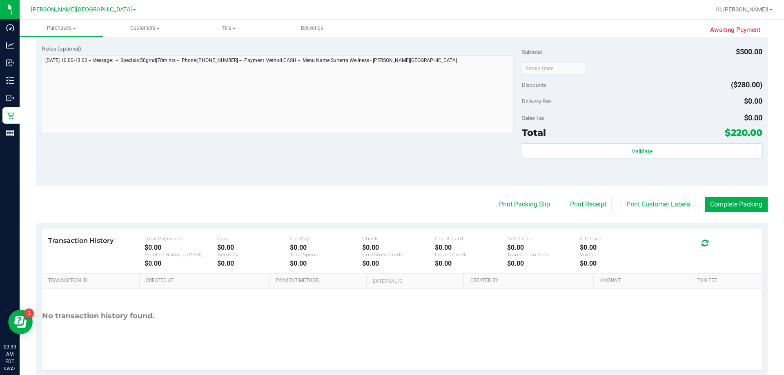
scroll to position [400, 0]
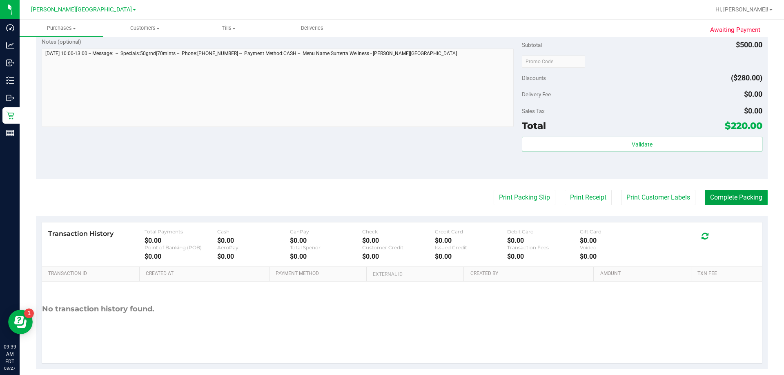
click at [392, 201] on button "Complete Packing" at bounding box center [736, 198] width 63 height 16
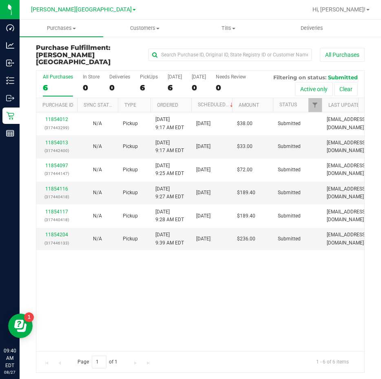
click at [193, 354] on div "Page 1 of 1 1 - 6 of 6 items" at bounding box center [200, 361] width 328 height 21
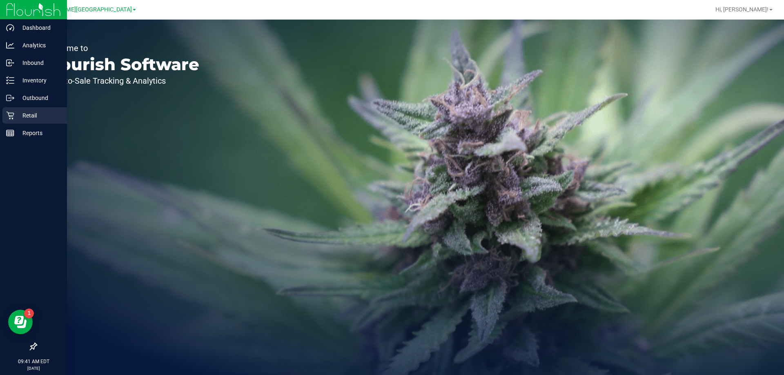
click at [24, 114] on p "Retail" at bounding box center [38, 116] width 49 height 10
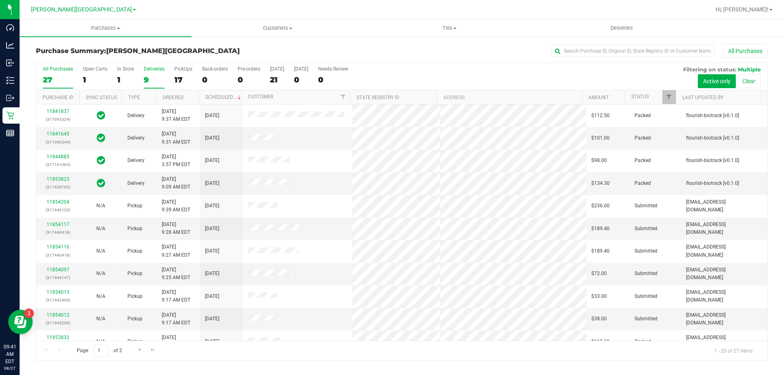
click at [159, 68] on div "Deliveries" at bounding box center [154, 69] width 21 height 6
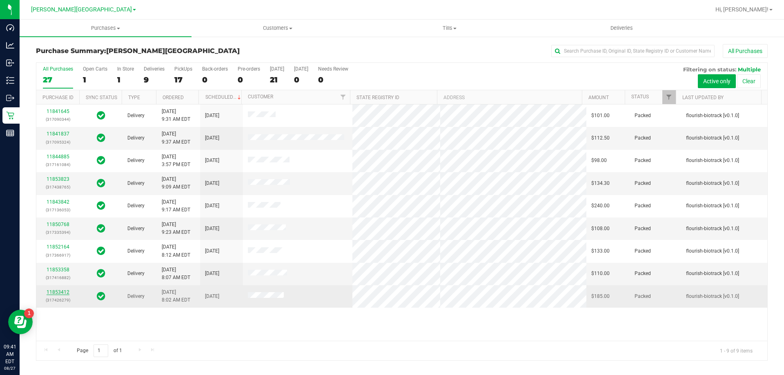
click at [53, 292] on link "11853412" at bounding box center [58, 293] width 23 height 6
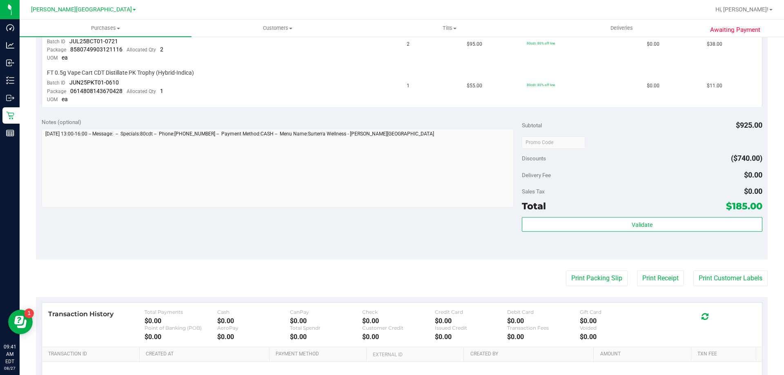
scroll to position [449, 0]
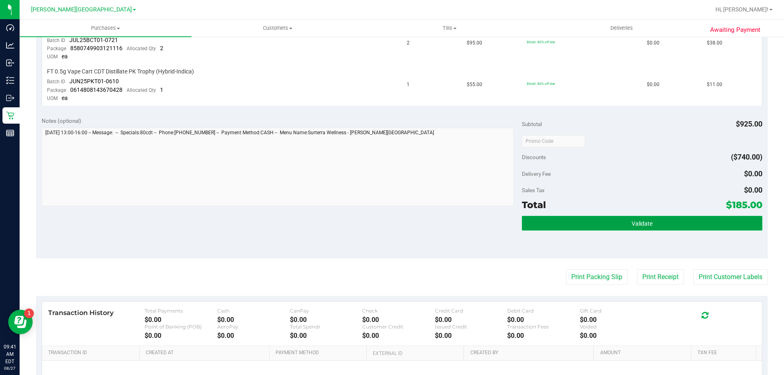
click at [381, 223] on button "Validate" at bounding box center [642, 223] width 240 height 15
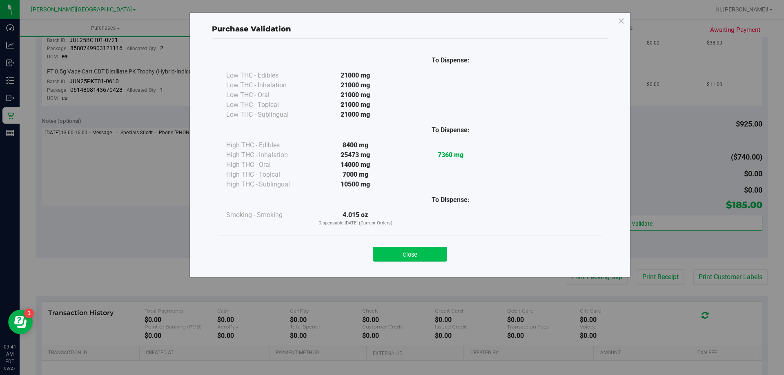
click at [381, 254] on button "Close" at bounding box center [410, 254] width 74 height 15
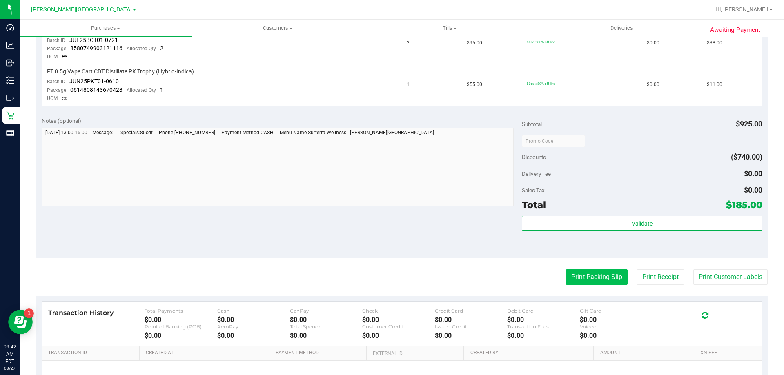
click at [381, 278] on button "Print Packing Slip" at bounding box center [597, 277] width 62 height 16
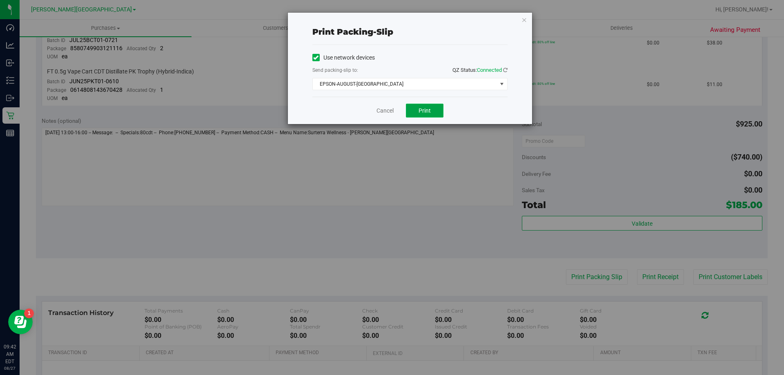
click at [381, 111] on span "Print" at bounding box center [425, 110] width 12 height 7
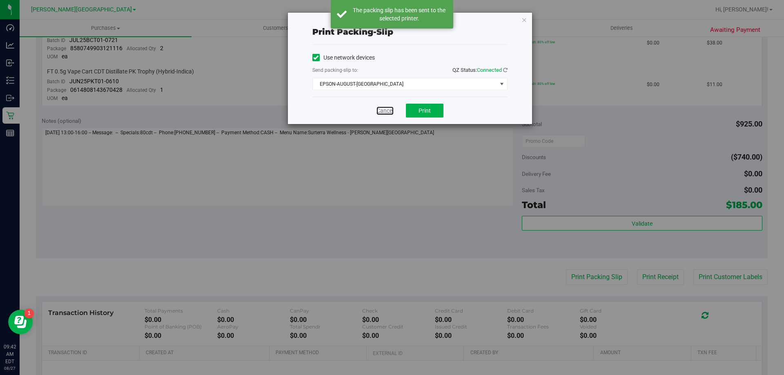
click at [381, 111] on link "Cancel" at bounding box center [384, 111] width 17 height 9
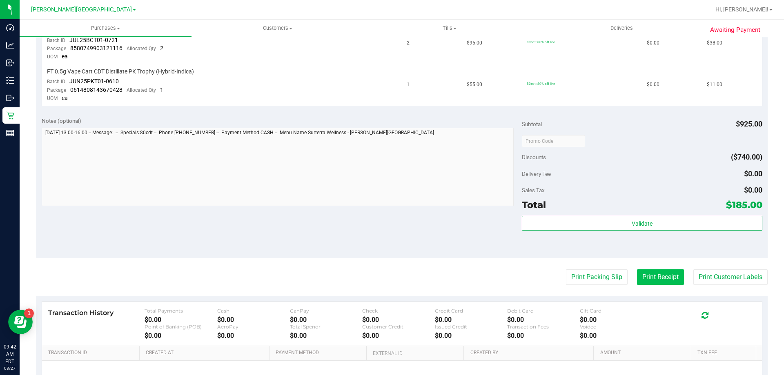
click at [381, 274] on button "Print Receipt" at bounding box center [660, 277] width 47 height 16
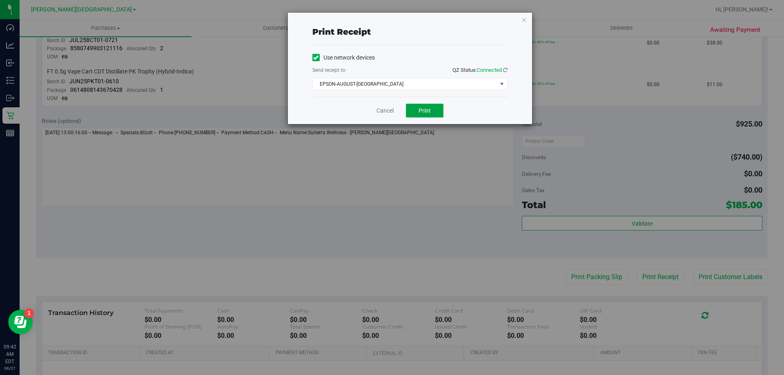
click at [381, 113] on span "Print" at bounding box center [425, 110] width 12 height 7
click at [381, 109] on span "Print" at bounding box center [425, 110] width 12 height 7
click at [381, 112] on link "Cancel" at bounding box center [384, 111] width 17 height 9
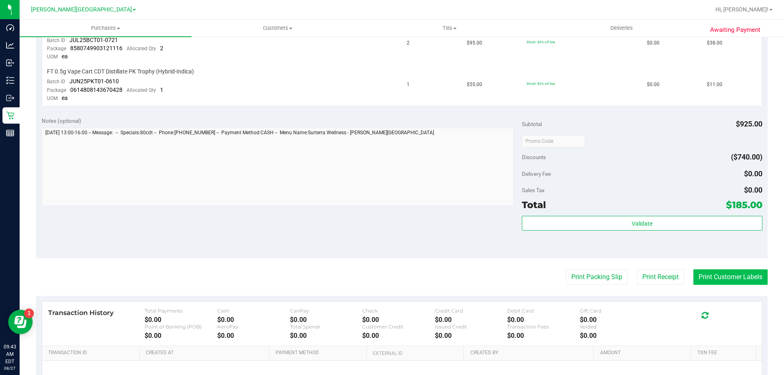
click at [381, 278] on button "Print Customer Labels" at bounding box center [730, 277] width 74 height 16
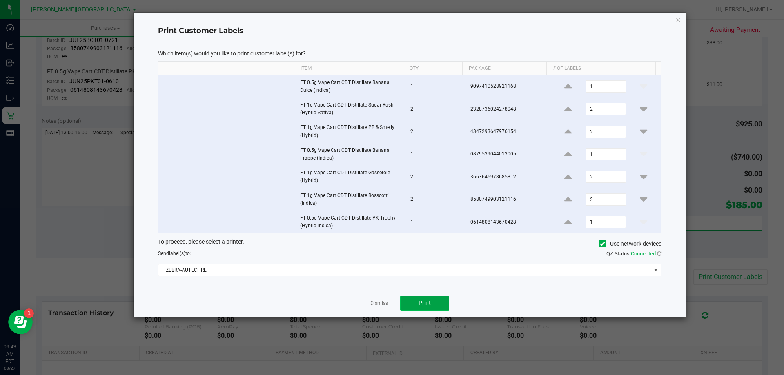
click at [381, 306] on span "Print" at bounding box center [425, 303] width 12 height 7
click at [377, 303] on link "Dismiss" at bounding box center [379, 303] width 18 height 7
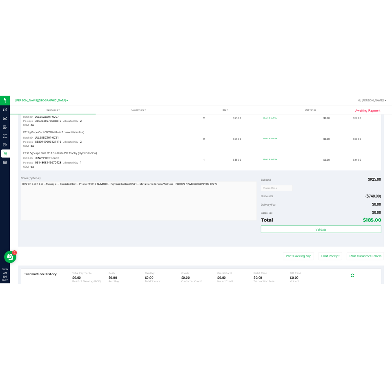
scroll to position [408, 0]
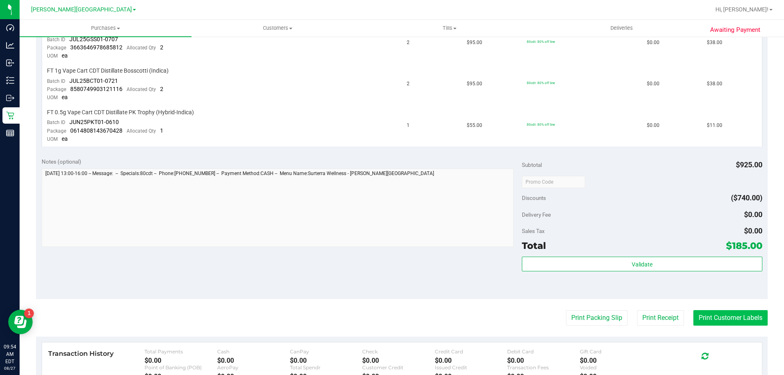
click at [381, 321] on button "Print Customer Labels" at bounding box center [730, 318] width 74 height 16
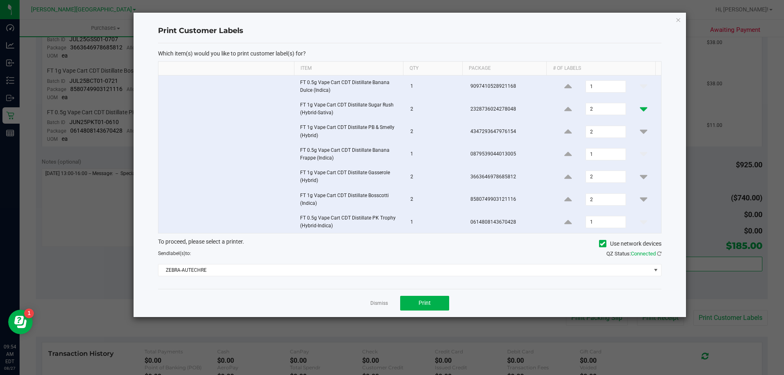
click at [381, 109] on icon at bounding box center [643, 109] width 7 height 10
click at [381, 109] on input "1" at bounding box center [605, 108] width 39 height 11
type input "2"
click at [381, 304] on span "Print" at bounding box center [425, 303] width 12 height 7
click at [381, 19] on icon "button" at bounding box center [678, 20] width 6 height 10
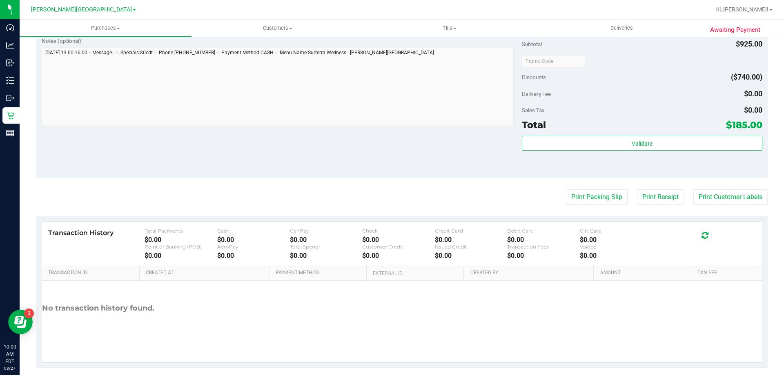
scroll to position [531, 0]
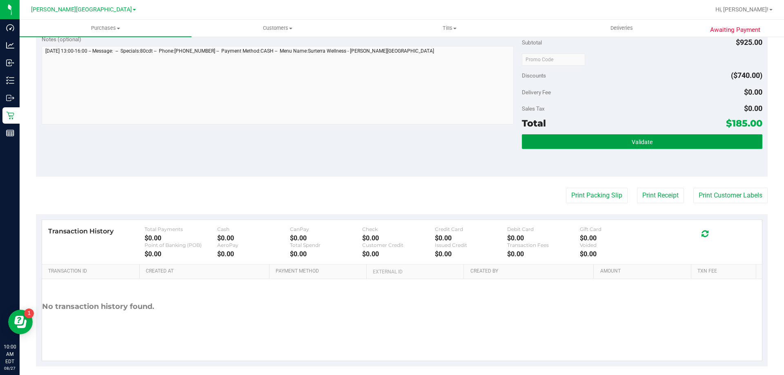
click at [381, 146] on button "Validate" at bounding box center [642, 141] width 240 height 15
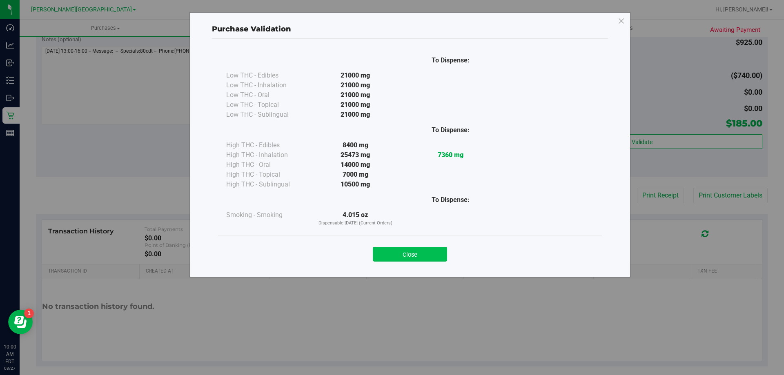
click at [381, 252] on button "Close" at bounding box center [410, 254] width 74 height 15
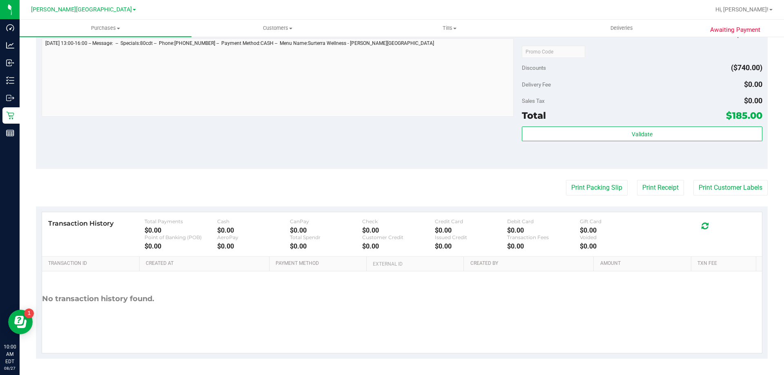
scroll to position [0, 0]
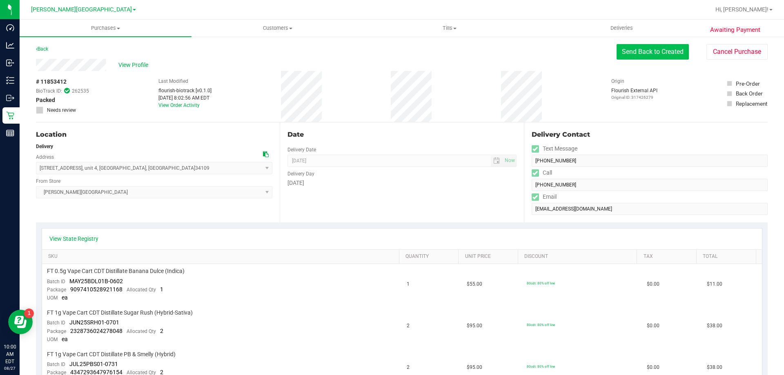
drag, startPoint x: 501, startPoint y: 175, endPoint x: 644, endPoint y: 58, distance: 185.1
click at [381, 52] on button "Send Back to Created" at bounding box center [653, 52] width 72 height 16
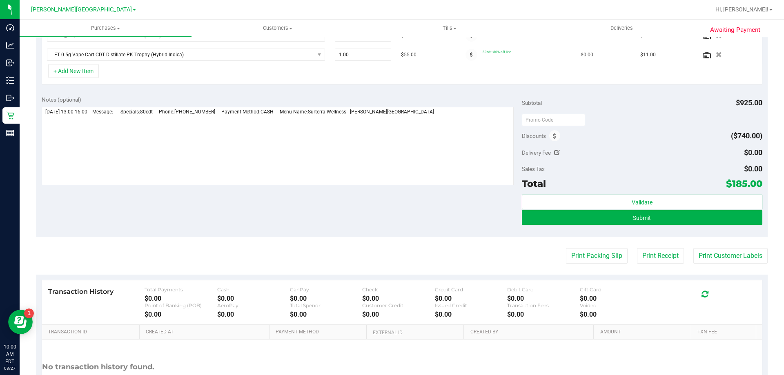
scroll to position [400, 0]
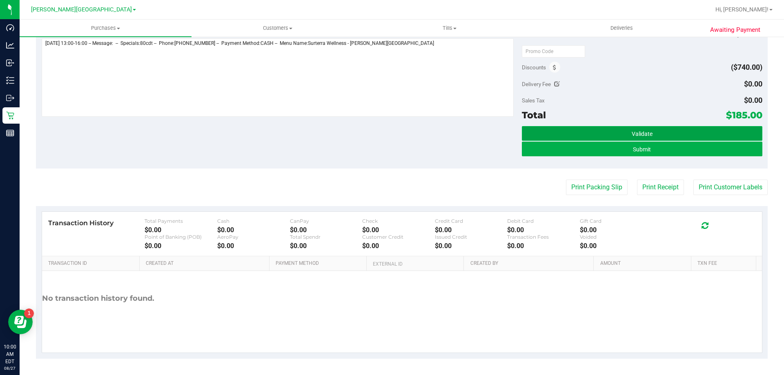
click at [381, 133] on button "Validate" at bounding box center [642, 133] width 240 height 15
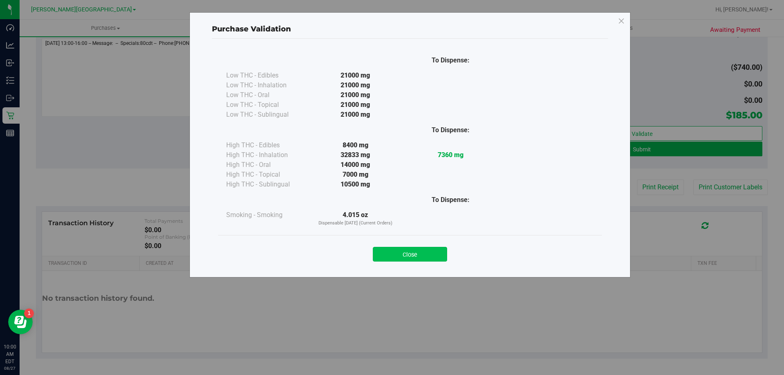
click at [381, 253] on button "Close" at bounding box center [410, 254] width 74 height 15
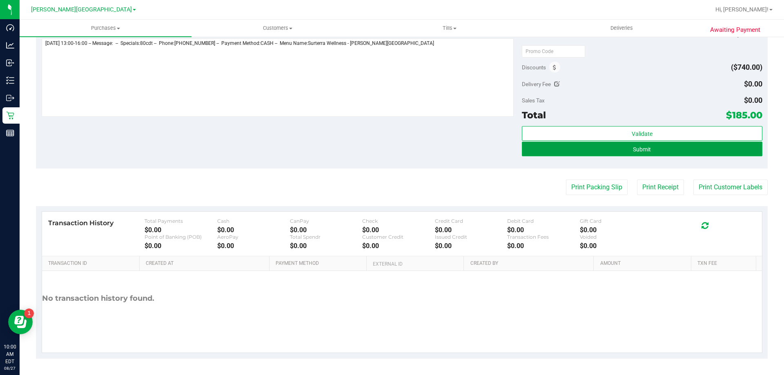
click at [381, 148] on button "Submit" at bounding box center [642, 149] width 240 height 15
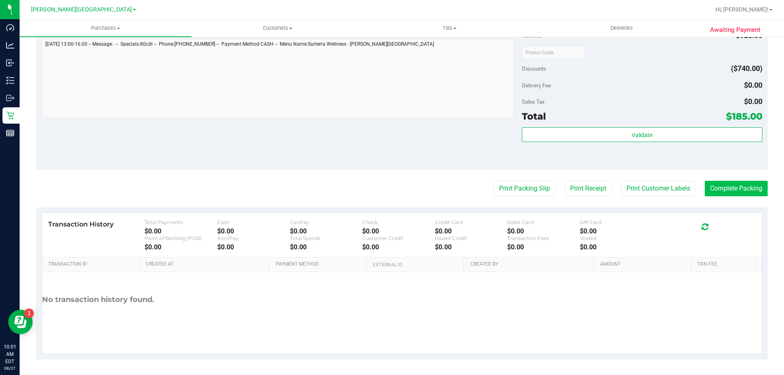
scroll to position [630, 0]
click at [381, 191] on button "Complete Packing" at bounding box center [736, 188] width 63 height 16
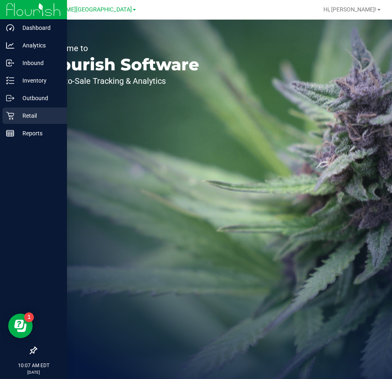
click at [24, 114] on p "Retail" at bounding box center [38, 116] width 49 height 10
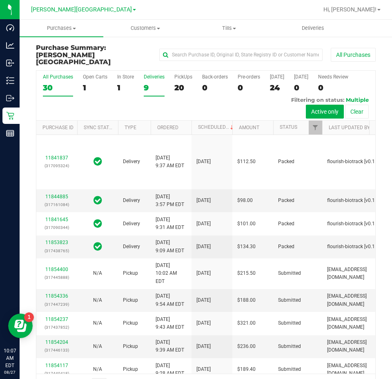
click at [149, 74] on div "Deliveries" at bounding box center [154, 77] width 21 height 6
click at [0, 0] on input "Deliveries 9" at bounding box center [0, 0] width 0 height 0
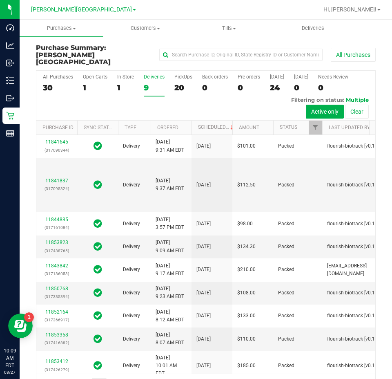
click at [151, 74] on div "Deliveries" at bounding box center [154, 77] width 21 height 6
click at [0, 0] on input "Deliveries 9" at bounding box center [0, 0] width 0 height 0
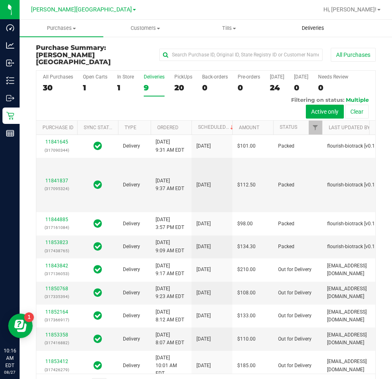
click at [315, 30] on span "Deliveries" at bounding box center [313, 27] width 45 height 7
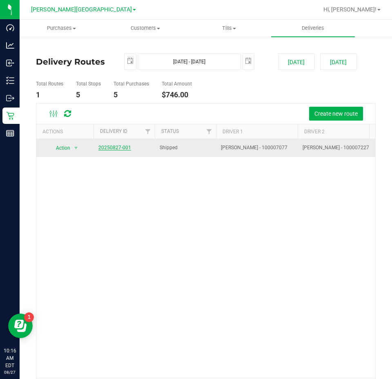
click at [112, 147] on link "20250827-001" at bounding box center [114, 148] width 33 height 6
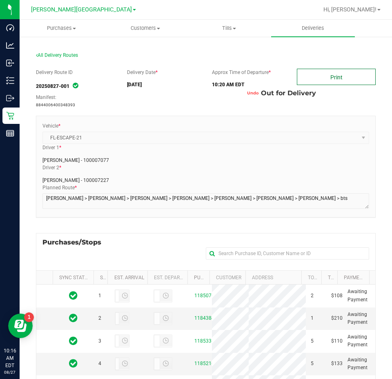
click at [315, 79] on link "Print" at bounding box center [336, 77] width 79 height 16
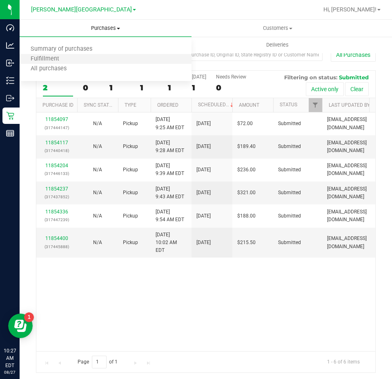
click at [85, 56] on li "Fulfillment" at bounding box center [106, 59] width 172 height 10
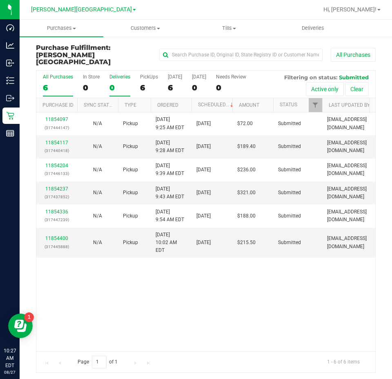
click at [114, 83] on div "0" at bounding box center [119, 87] width 21 height 9
click at [0, 0] on input "Deliveries 0" at bounding box center [0, 0] width 0 height 0
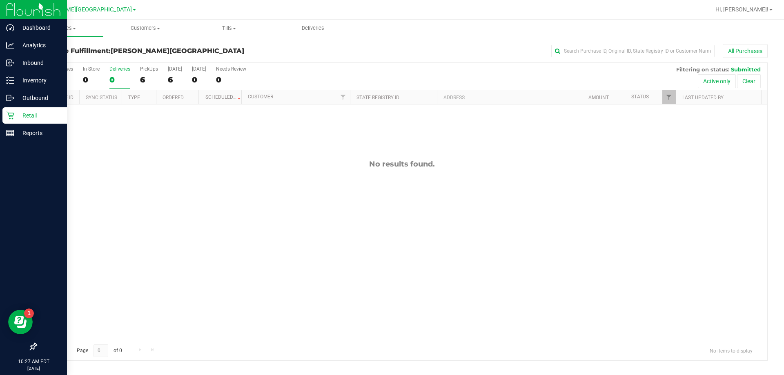
click at [13, 116] on icon at bounding box center [10, 115] width 8 height 8
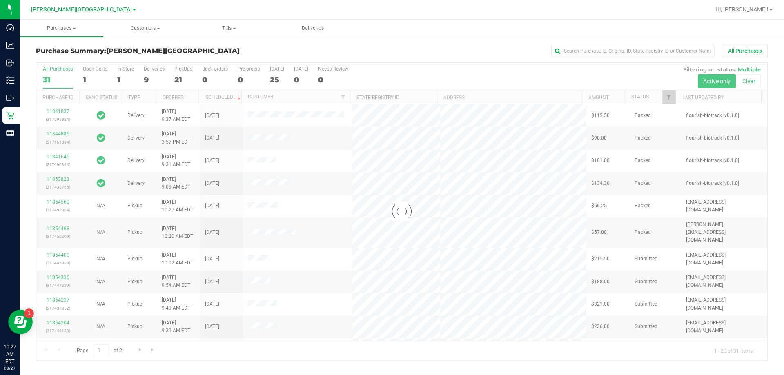
click at [147, 77] on div at bounding box center [401, 212] width 731 height 298
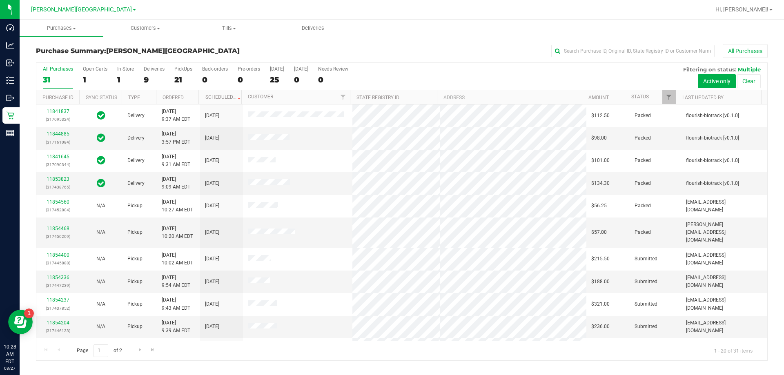
click at [147, 77] on div "9" at bounding box center [154, 79] width 21 height 9
click at [0, 0] on input "Deliveries 9" at bounding box center [0, 0] width 0 height 0
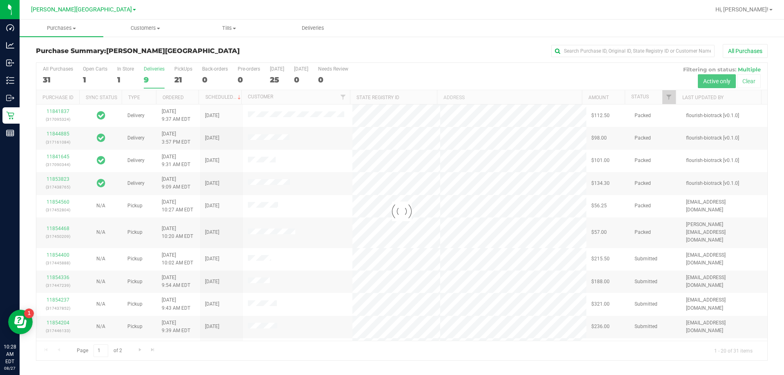
click at [392, 64] on div at bounding box center [401, 212] width 731 height 298
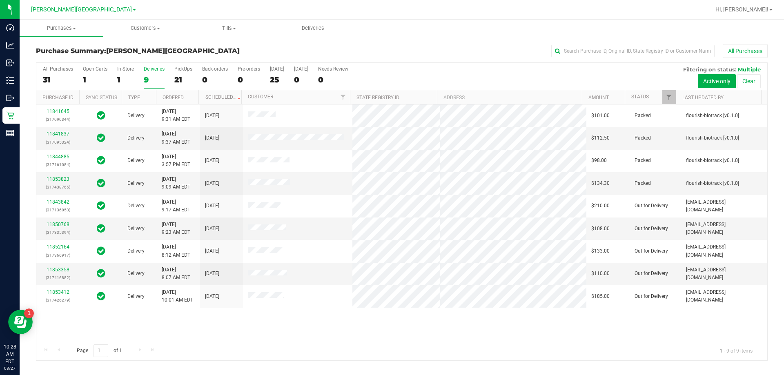
click at [317, 337] on div "11841645 (317090344) Delivery 8/25/2025 9:31 AM EDT 8/29/2025 $101.00 Packed fl…" at bounding box center [401, 223] width 731 height 236
click at [49, 32] on uib-tab-heading "Purchases Summary of purchases Fulfillment All purchases" at bounding box center [62, 28] width 84 height 17
click at [56, 62] on span "Fulfillment" at bounding box center [45, 59] width 51 height 7
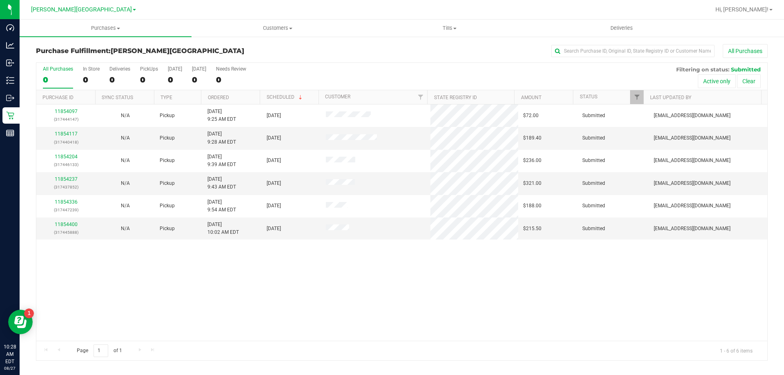
click at [211, 46] on div "Purchase Fulfillment: Bonita Springs WC All Purchases" at bounding box center [402, 53] width 732 height 18
